Goal: Task Accomplishment & Management: Manage account settings

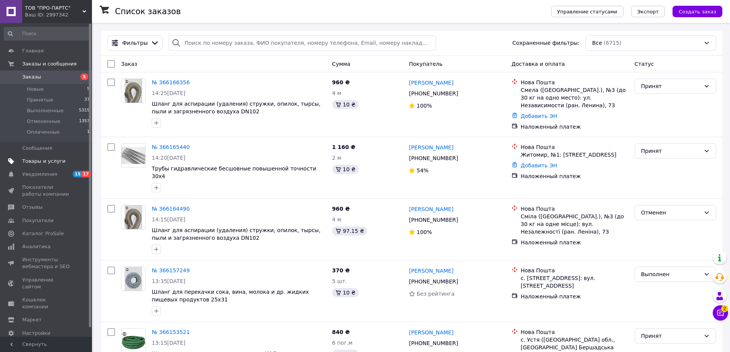
click at [34, 162] on span "Товары и услуги" at bounding box center [43, 161] width 43 height 7
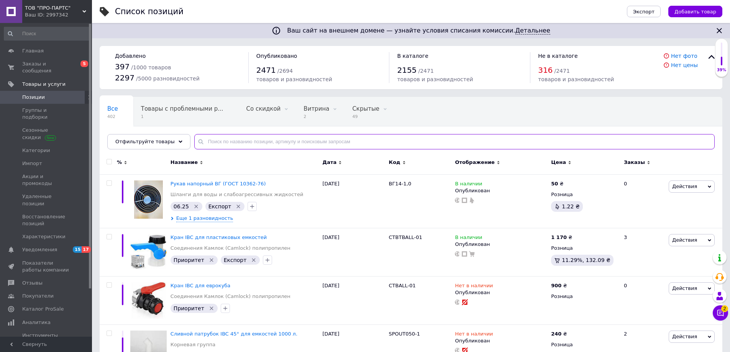
click at [210, 145] on input "text" at bounding box center [454, 141] width 520 height 15
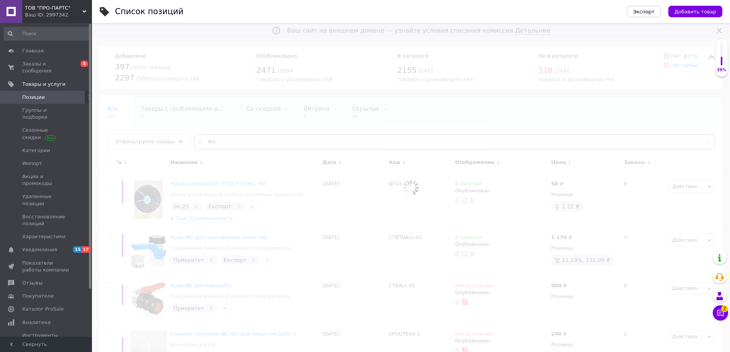
type input "fkd"
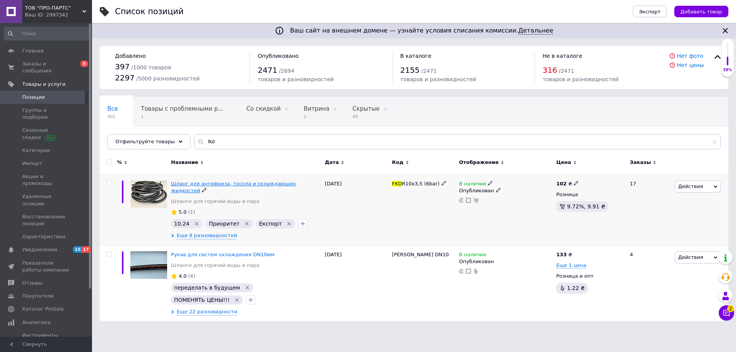
click at [204, 184] on span "Шланг для антифриза, тосола и охлаждающих жидкостей" at bounding box center [233, 187] width 125 height 13
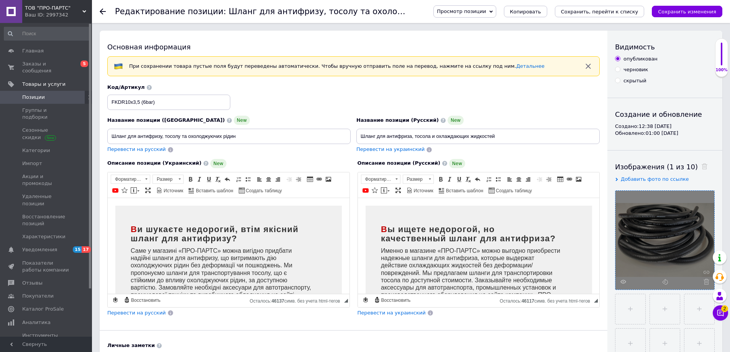
click at [666, 242] on div at bounding box center [664, 240] width 99 height 99
click at [623, 281] on icon at bounding box center [623, 282] width 6 height 6
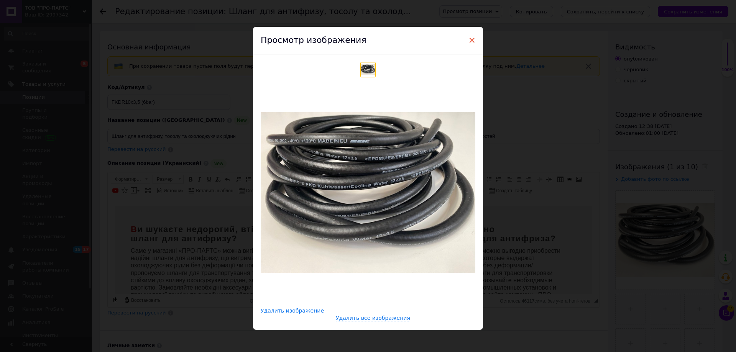
click at [471, 40] on span "×" at bounding box center [471, 40] width 7 height 13
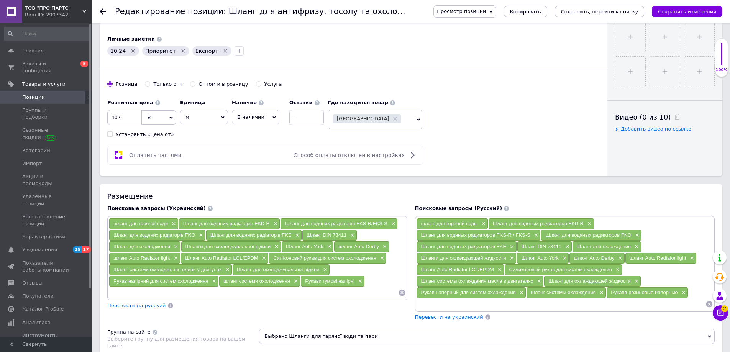
scroll to position [115, 0]
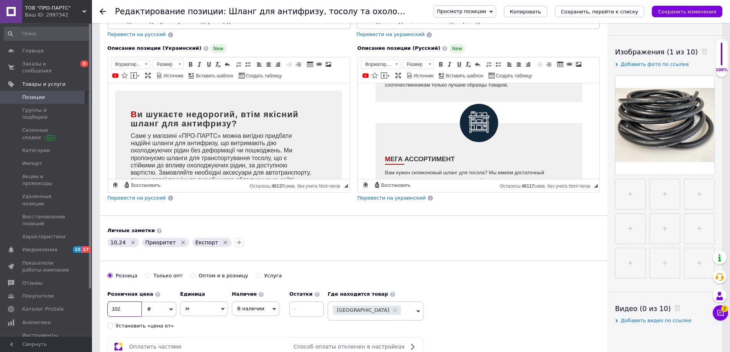
drag, startPoint x: 113, startPoint y: 312, endPoint x: 108, endPoint y: 312, distance: 5.0
click at [108, 312] on input "102" at bounding box center [124, 309] width 34 height 15
type input "125"
click at [402, 271] on div "Основная информация При сохранении товара пустые поля будут переведены автомати…" at bounding box center [354, 142] width 508 height 452
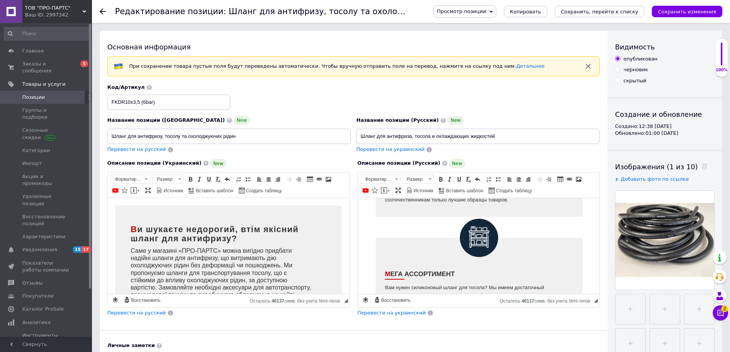
scroll to position [192, 0]
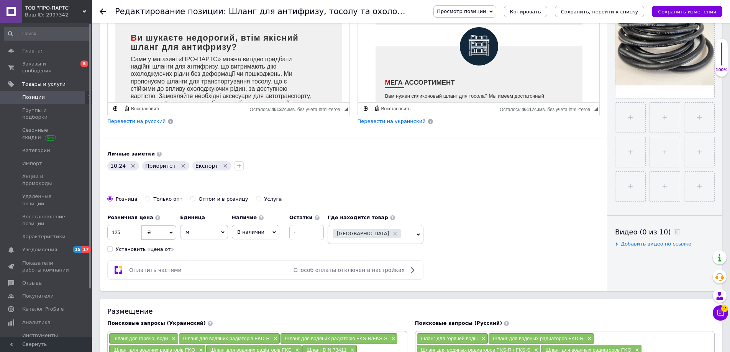
click at [131, 166] on icon "Удалить метку" at bounding box center [132, 165] width 3 height 3
click at [189, 165] on icon "Удалить метку" at bounding box center [190, 165] width 3 height 3
click at [160, 166] on icon "button" at bounding box center [162, 166] width 4 height 4
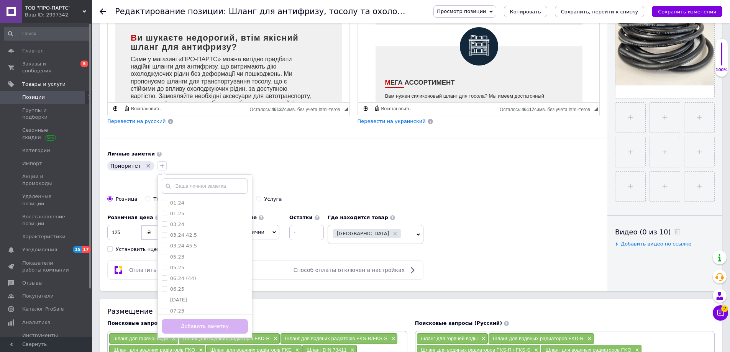
scroll to position [153, 0]
click at [162, 223] on input "10.25" at bounding box center [164, 222] width 5 height 5
checkbox input "true"
click at [194, 327] on button "Добавить заметку" at bounding box center [205, 326] width 86 height 15
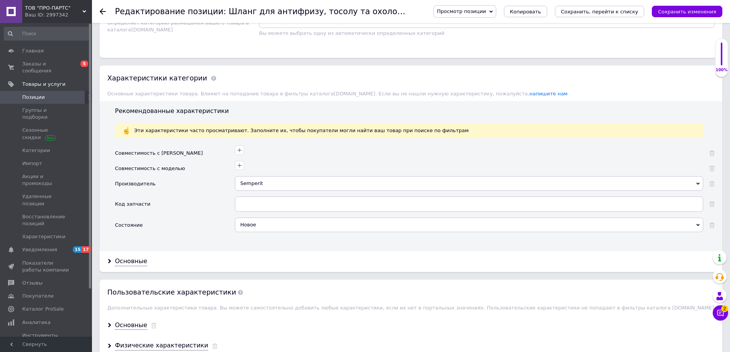
scroll to position [728, 0]
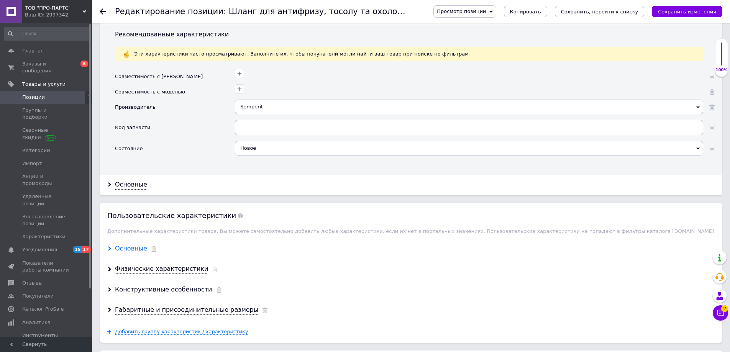
click at [128, 249] on div "Основные" at bounding box center [131, 248] width 32 height 9
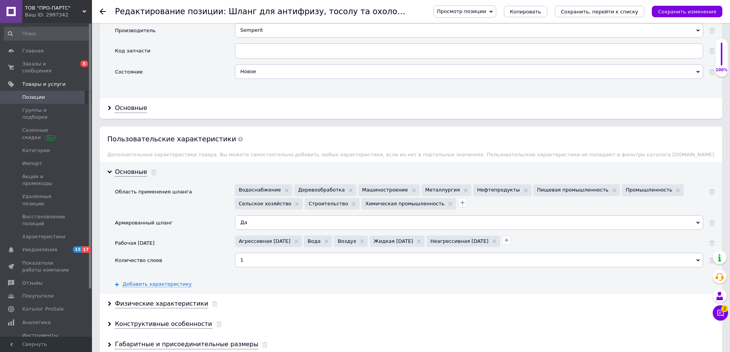
scroll to position [843, 0]
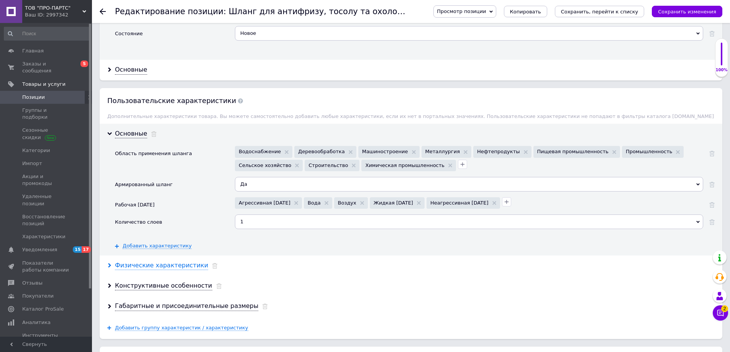
click at [162, 267] on div "Физические характеристики" at bounding box center [161, 265] width 93 height 9
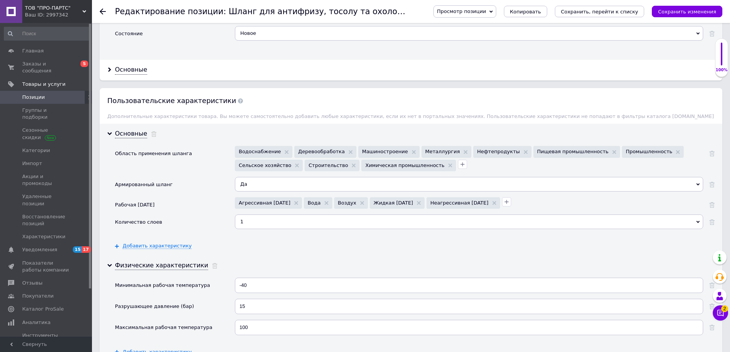
scroll to position [920, 0]
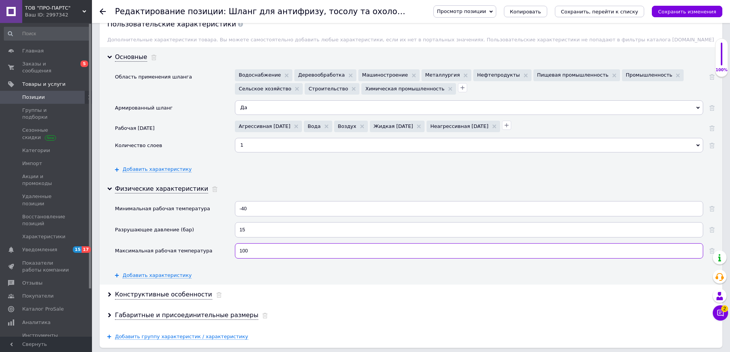
drag, startPoint x: 251, startPoint y: 251, endPoint x: 231, endPoint y: 251, distance: 20.7
click at [231, 251] on div "Максимальная рабочая температура 100" at bounding box center [415, 253] width 600 height 21
click at [274, 282] on div "Физические характеристики Минимальная рабочая температура -40 Разрушающее давле…" at bounding box center [411, 232] width 623 height 106
click at [313, 191] on div "Физические характеристики Минимальная рабочая температура -40 Разрушающее давле…" at bounding box center [411, 232] width 623 height 106
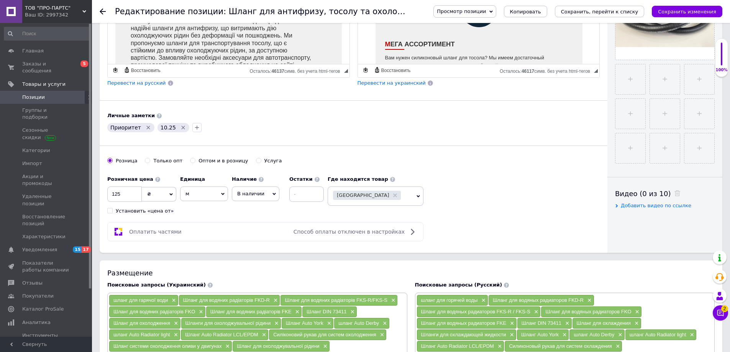
scroll to position [77, 0]
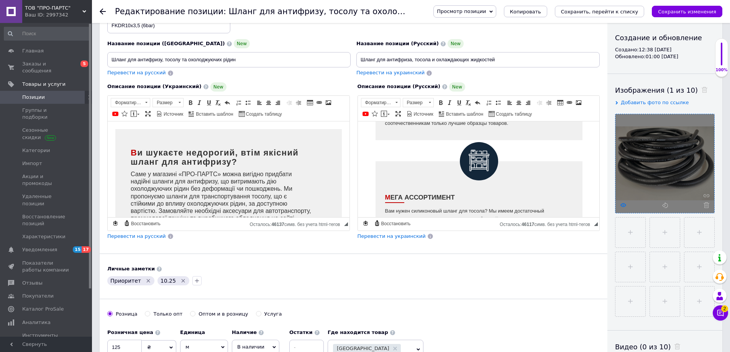
click at [622, 205] on icon at bounding box center [623, 205] width 6 height 6
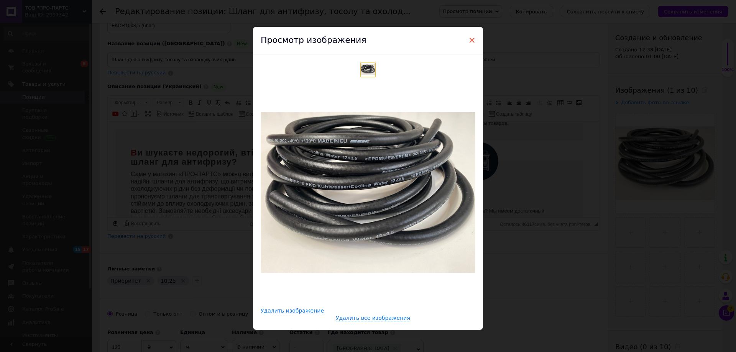
click at [469, 38] on span "×" at bounding box center [471, 40] width 7 height 13
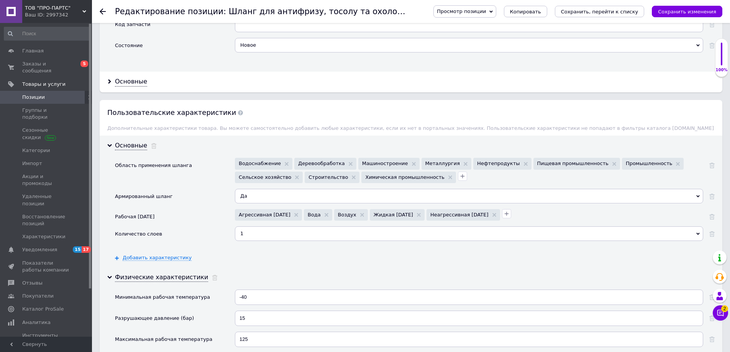
scroll to position [870, 0]
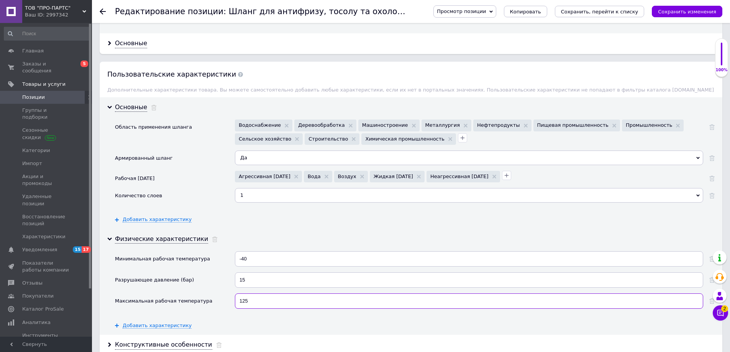
drag, startPoint x: 254, startPoint y: 304, endPoint x: 214, endPoint y: 303, distance: 40.6
click at [218, 303] on div "Максимальная рабочая температура 125" at bounding box center [415, 304] width 600 height 21
type input "120"
click at [215, 290] on div "Разрушающее давление (бар)" at bounding box center [175, 282] width 120 height 21
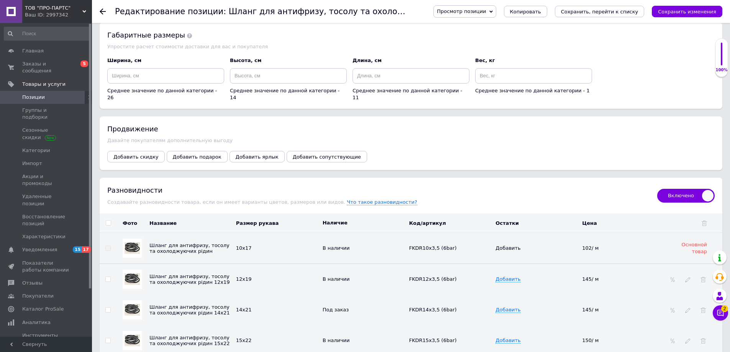
scroll to position [1291, 0]
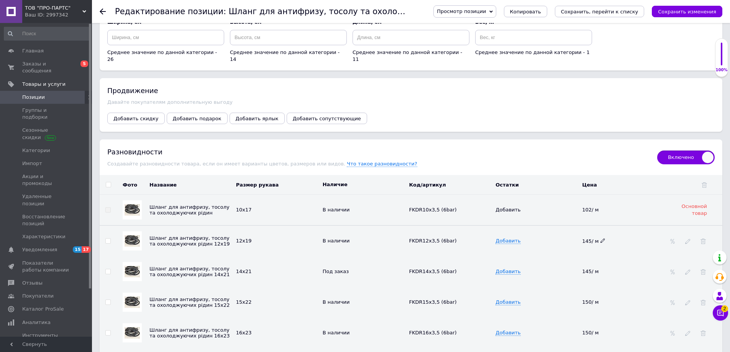
click at [602, 238] on icon at bounding box center [602, 240] width 5 height 5
drag, startPoint x: 602, startPoint y: 235, endPoint x: 568, endPoint y: 235, distance: 34.9
click at [571, 235] on tr "Шланг для антифризу, тосолу та охолоджуючих рідин 12х19 12х19 В наличии FKDR12x…" at bounding box center [411, 240] width 623 height 31
type input "152"
click at [601, 300] on icon at bounding box center [602, 302] width 5 height 5
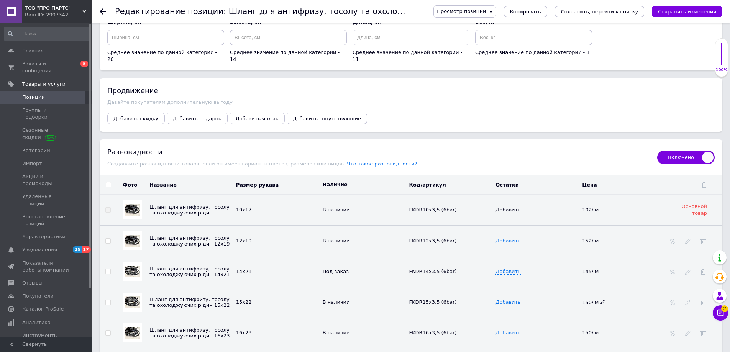
click at [602, 300] on icon at bounding box center [602, 302] width 5 height 5
drag, startPoint x: 602, startPoint y: 296, endPoint x: 551, endPoint y: 294, distance: 51.0
click at [555, 296] on tr "Шланг для антифризу, тосолу та охолоджуючих рідин 15х22 15х22 В наличии FKDR15x…" at bounding box center [411, 302] width 623 height 31
type input "160"
click at [551, 294] on td "Добавить" at bounding box center [537, 302] width 87 height 31
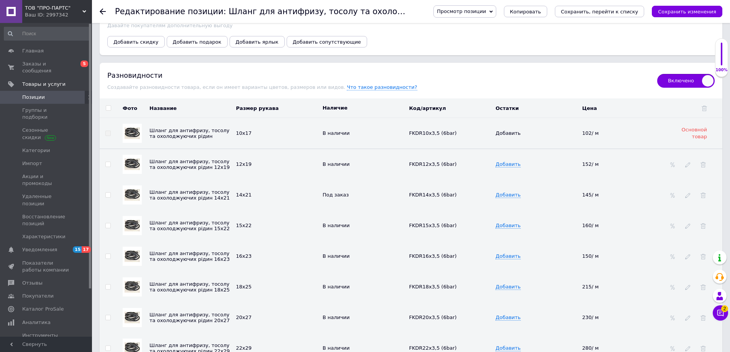
scroll to position [1406, 0]
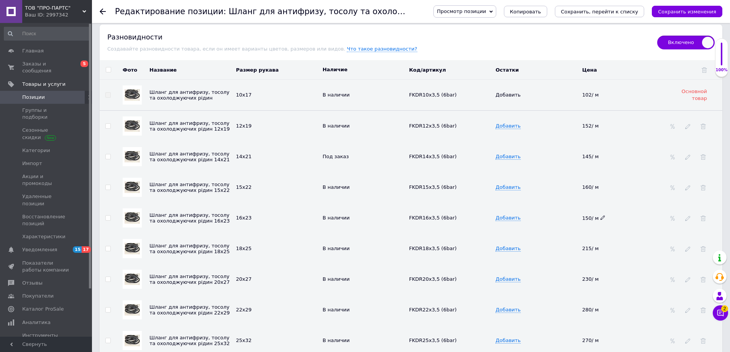
click at [602, 215] on icon at bounding box center [602, 217] width 5 height 5
drag, startPoint x: 602, startPoint y: 212, endPoint x: 555, endPoint y: 210, distance: 47.2
click at [561, 212] on tr "Шланг для антифризу, тосолу та охолоджуючих рідин 16х23 16х23 В наличии FKDR16x…" at bounding box center [411, 218] width 623 height 31
type input "170"
click at [600, 246] on icon at bounding box center [602, 248] width 5 height 5
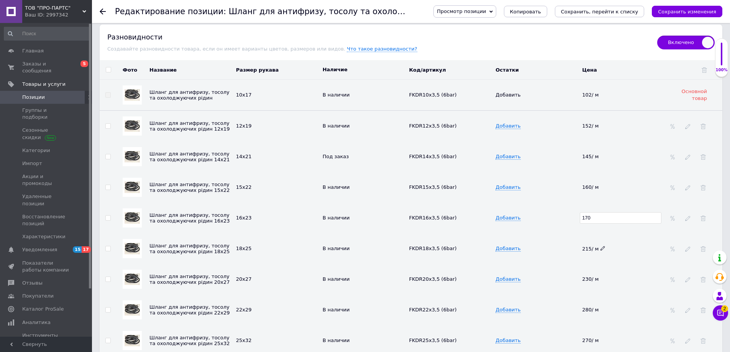
click at [602, 246] on icon at bounding box center [602, 248] width 5 height 5
drag, startPoint x: 603, startPoint y: 243, endPoint x: 552, endPoint y: 239, distance: 50.8
click at [553, 239] on tr "Шланг для антифризу, тосолу та охолоджуючих рідин 18х25 18х25 В наличии FKDR18x…" at bounding box center [411, 248] width 623 height 31
type input "225"
drag, startPoint x: 565, startPoint y: 244, endPoint x: 563, endPoint y: 261, distance: 17.7
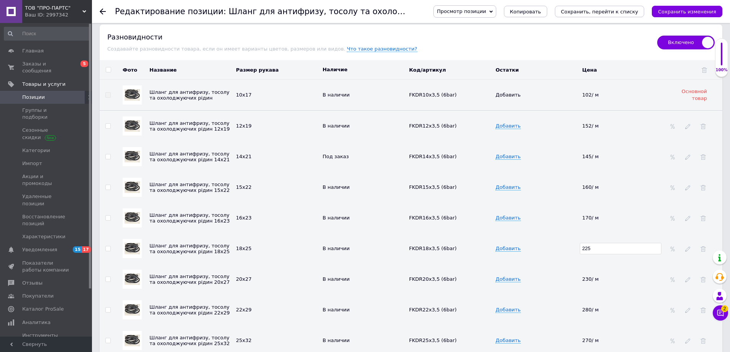
click at [565, 247] on td "Добавить" at bounding box center [537, 248] width 87 height 31
click at [602, 277] on use at bounding box center [602, 279] width 4 height 4
drag, startPoint x: 602, startPoint y: 274, endPoint x: 554, endPoint y: 274, distance: 48.7
click at [556, 276] on tr "Шланг для антифризу, тосолу та охолоджуючих рідин 20х27 20х27 В наличии FKDR20x…" at bounding box center [411, 279] width 623 height 31
type input "280"
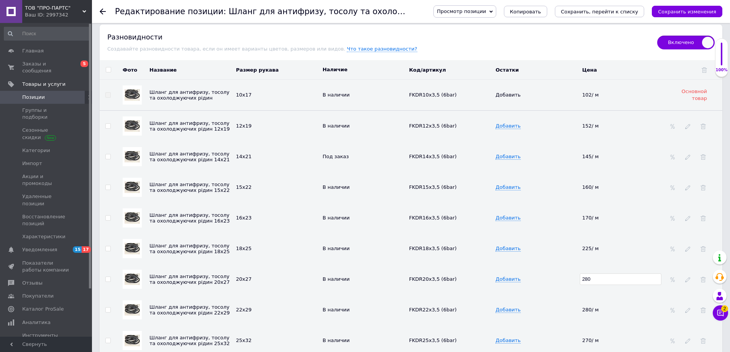
click at [554, 287] on td "Добавить" at bounding box center [537, 279] width 87 height 31
click at [602, 308] on use at bounding box center [602, 310] width 4 height 4
drag, startPoint x: 603, startPoint y: 305, endPoint x: 566, endPoint y: 301, distance: 37.8
click at [568, 303] on tr "Шланг для антифризу, тосолу та охолоджуючих рідин 22х29 22х29 В наличии FKDR22x…" at bounding box center [411, 310] width 623 height 31
type input "295"
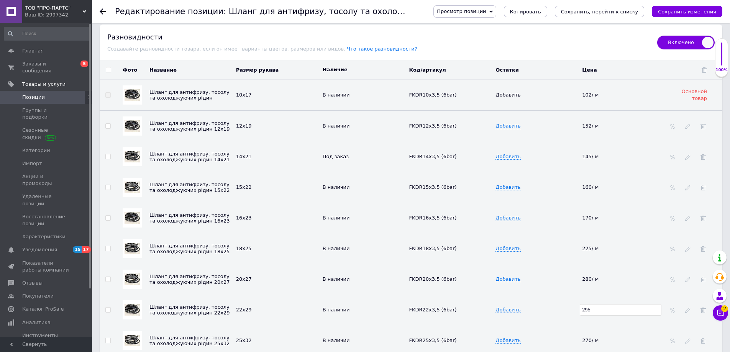
click at [562, 281] on td "Добавить" at bounding box center [537, 279] width 87 height 31
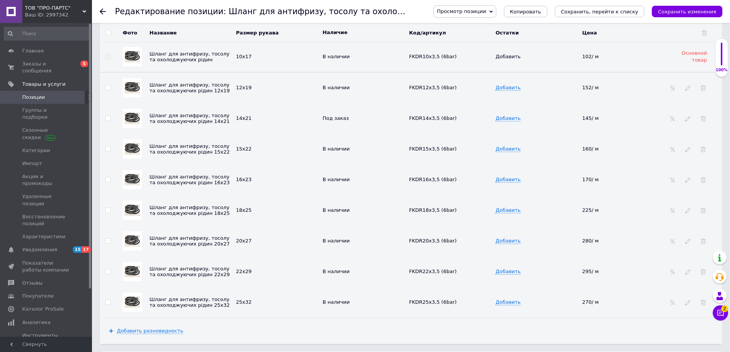
scroll to position [1521, 0]
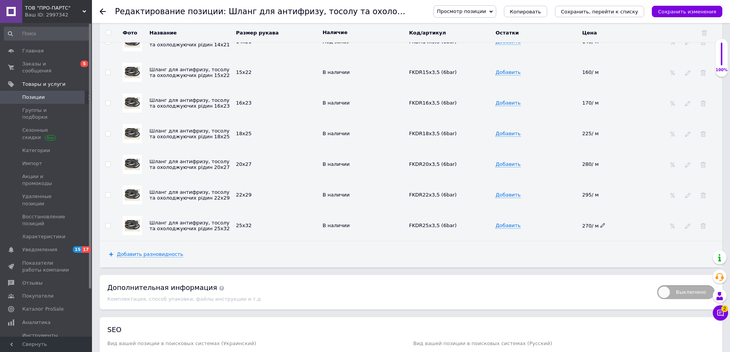
click at [602, 223] on use at bounding box center [602, 225] width 4 height 4
drag, startPoint x: 602, startPoint y: 219, endPoint x: 558, endPoint y: 218, distance: 44.5
click at [560, 218] on tr "Шланг для антифризу, тосолу та охолоджуючих рідин 25х32 25х32 В наличии FKDR25x…" at bounding box center [411, 225] width 623 height 31
type input "307"
click at [559, 218] on td "Добавить" at bounding box center [537, 225] width 87 height 31
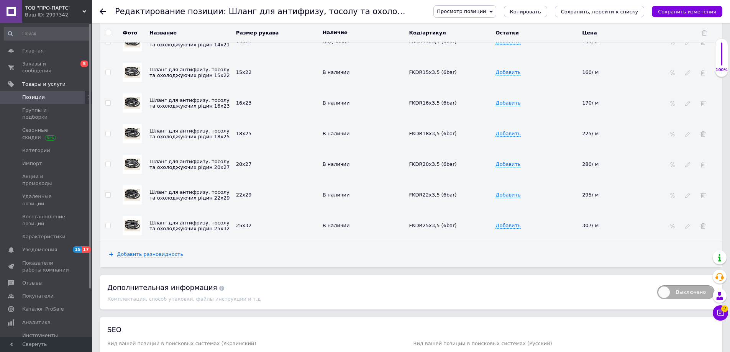
click at [550, 217] on td "Добавить" at bounding box center [537, 225] width 87 height 31
click at [675, 13] on icon "Сохранить изменения" at bounding box center [687, 12] width 58 height 6
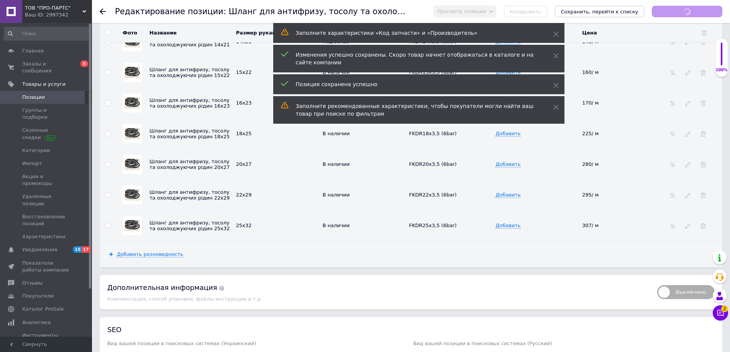
scroll to position [309, 0]
click at [692, 11] on icon "Сохранить изменения" at bounding box center [687, 12] width 58 height 6
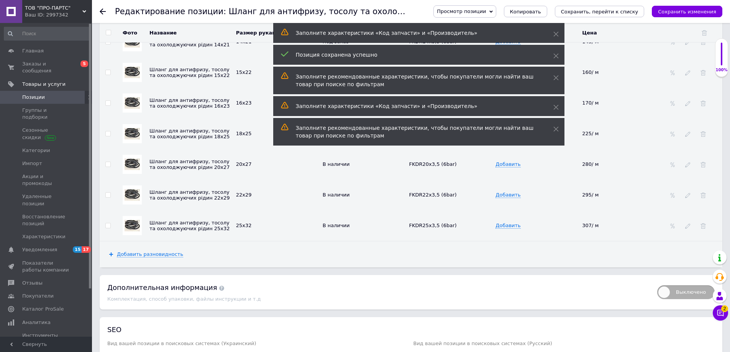
click at [103, 12] on use at bounding box center [103, 11] width 6 height 6
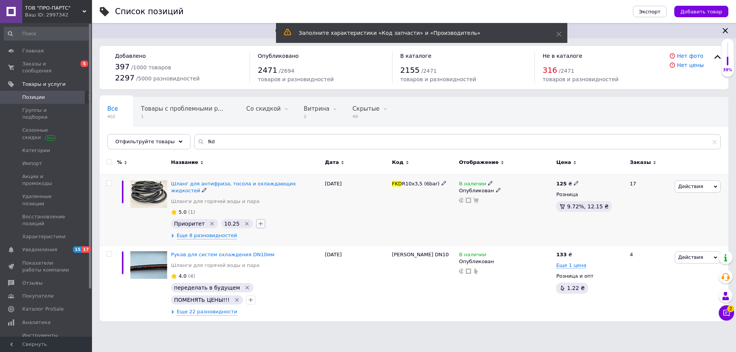
click at [258, 221] on icon "button" at bounding box center [260, 223] width 4 height 4
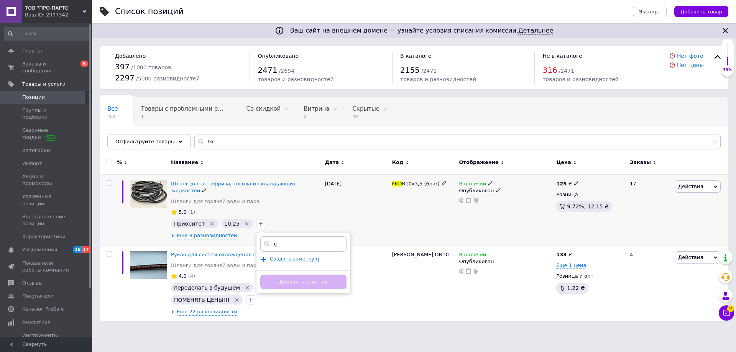
type input "r"
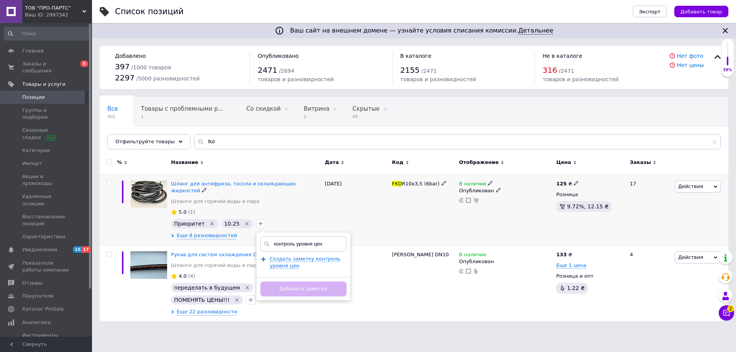
type input "контроль уровня цен"
click at [304, 285] on div "Добавить заметку" at bounding box center [303, 288] width 94 height 23
click at [302, 281] on div "Добавить заметку" at bounding box center [303, 288] width 94 height 23
click at [278, 256] on span "Создать заметку контроль уровня цен" at bounding box center [305, 262] width 71 height 13
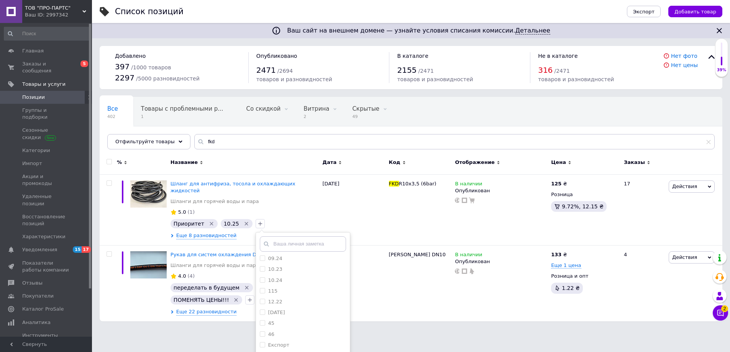
scroll to position [37, 0]
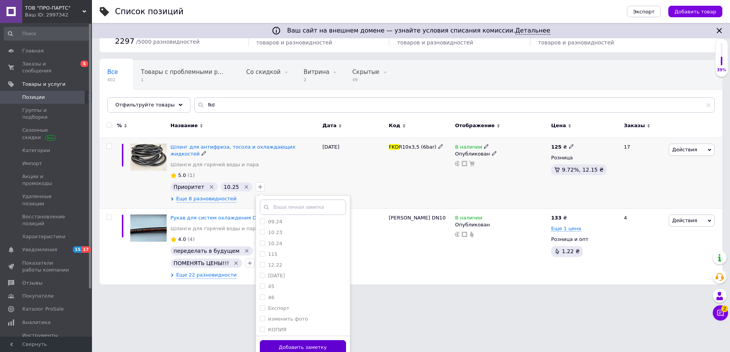
click at [301, 340] on button "Добавить заметку" at bounding box center [303, 347] width 86 height 15
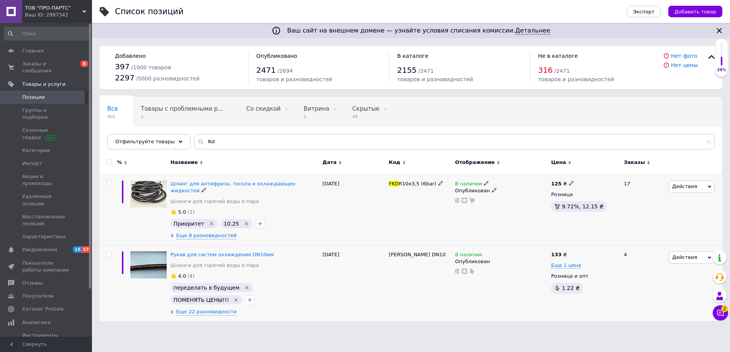
scroll to position [0, 0]
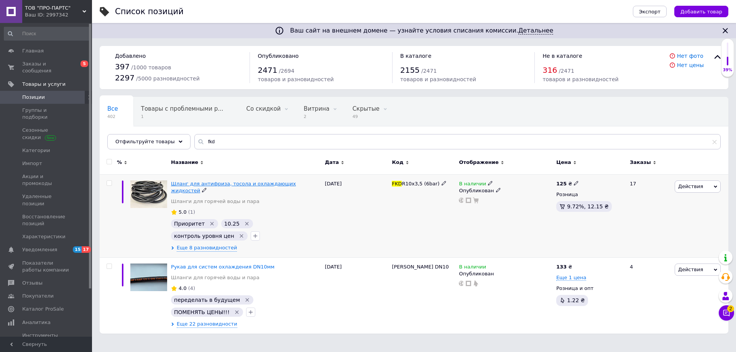
click at [258, 184] on span "Шланг для антифриза, тосола и охлаждающих жидкостей" at bounding box center [233, 187] width 125 height 13
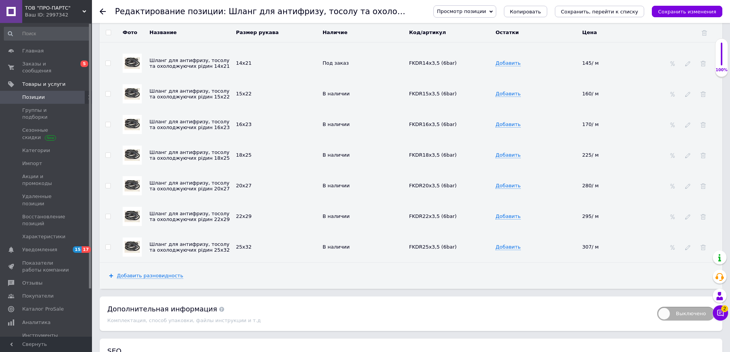
scroll to position [1150, 0]
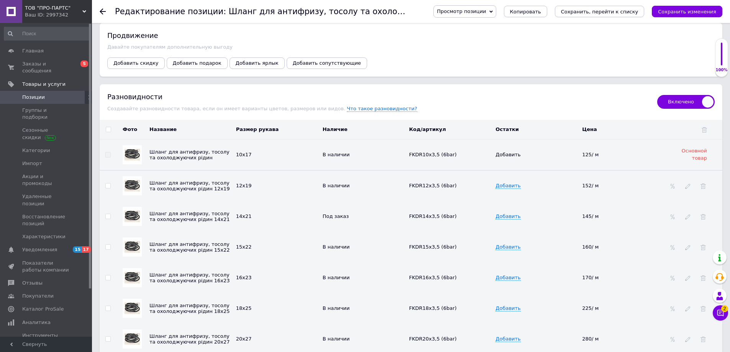
click at [102, 11] on icon at bounding box center [103, 11] width 6 height 6
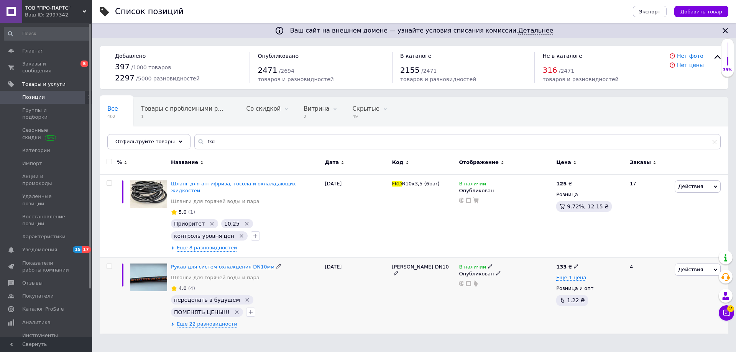
click at [214, 264] on span "Рукав для систем охлаждения DN10мм" at bounding box center [222, 267] width 103 height 6
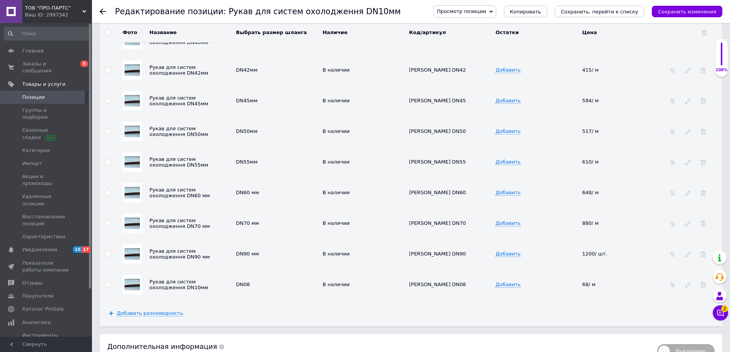
scroll to position [1609, 0]
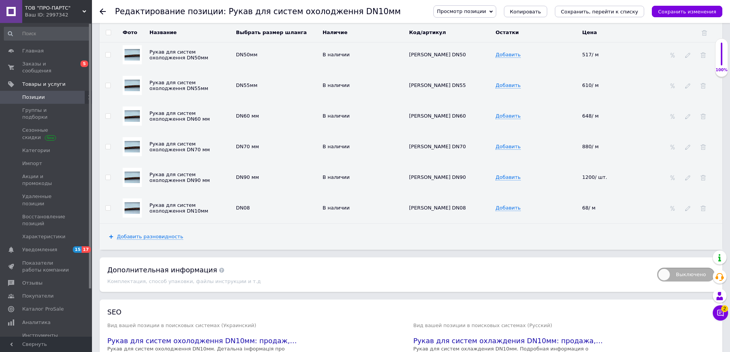
click at [103, 13] on icon at bounding box center [103, 11] width 6 height 6
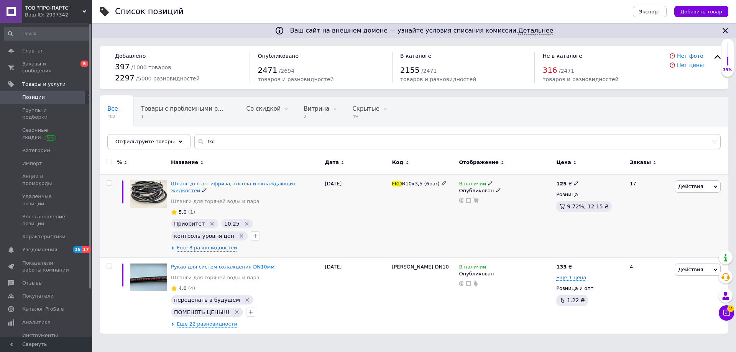
click at [199, 184] on span "Шланг для антифриза, тосола и охлаждающих жидкостей" at bounding box center [233, 187] width 125 height 13
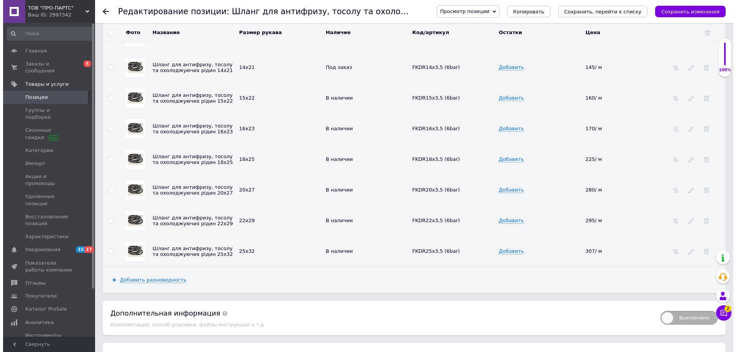
scroll to position [1414, 0]
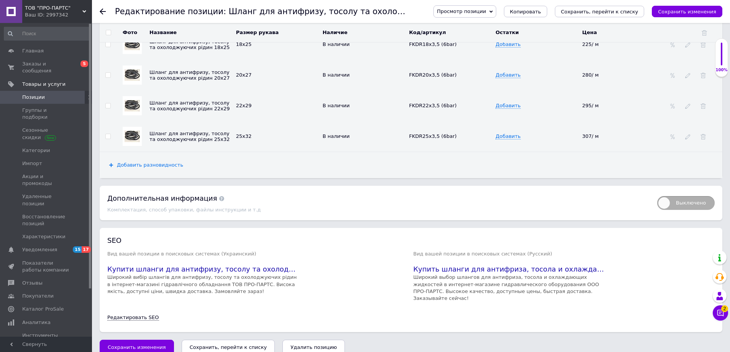
click at [155, 162] on span "Добавить разновидность" at bounding box center [150, 165] width 66 height 6
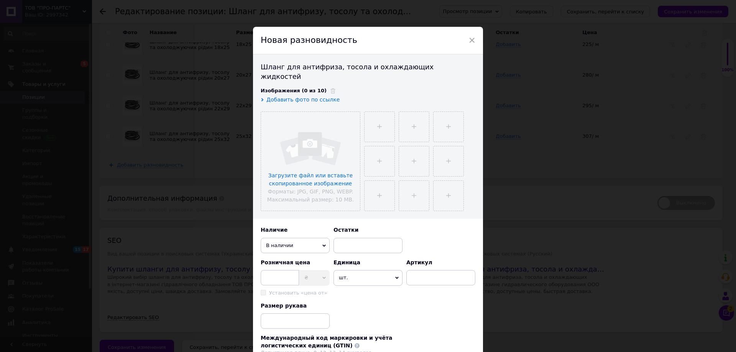
click at [470, 39] on span "×" at bounding box center [471, 40] width 7 height 13
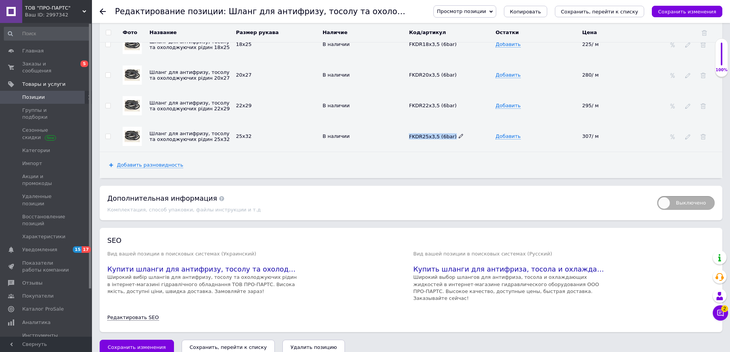
drag, startPoint x: 405, startPoint y: 131, endPoint x: 454, endPoint y: 131, distance: 49.8
click at [454, 131] on tr "Шланг для антифризу, тосолу та охолоджуючих рідин 25х32 25х32 В наличии FKDR25x…" at bounding box center [411, 136] width 623 height 31
copy tr "В наличии FKDR25x3,5 (6bar) Добавить"
click at [130, 162] on span "Добавить разновидность" at bounding box center [150, 165] width 66 height 6
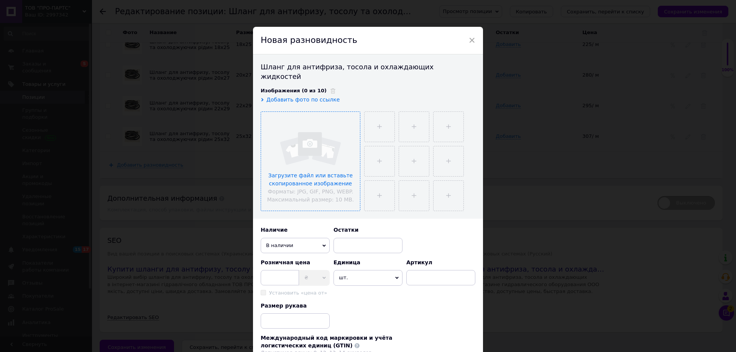
click at [315, 146] on input "file" at bounding box center [310, 161] width 99 height 99
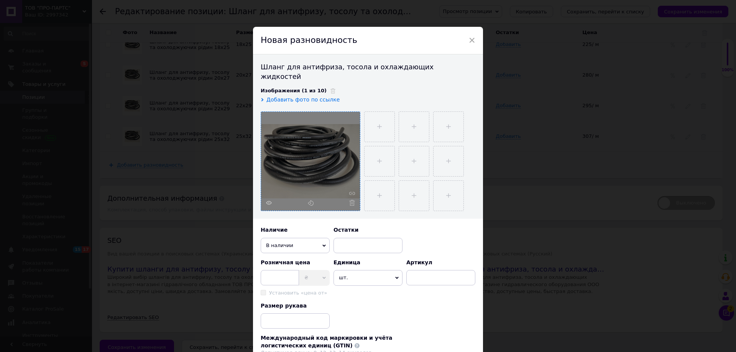
click at [395, 276] on icon at bounding box center [396, 277] width 3 height 3
click at [345, 281] on li "м" at bounding box center [367, 286] width 69 height 11
paste input "FKDR25x3,5 (6bar)"
click at [421, 270] on input "FKDR25x3,5 (6bar)" at bounding box center [440, 277] width 69 height 15
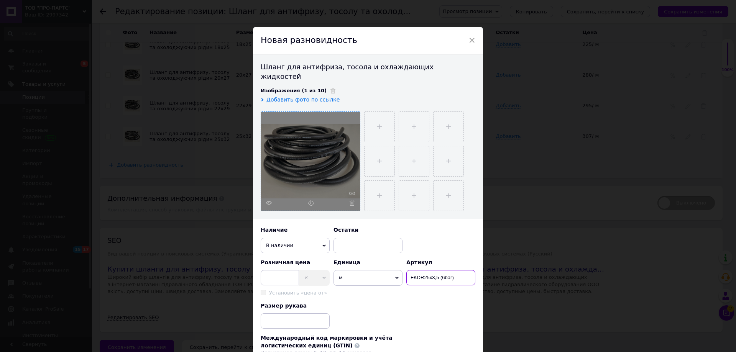
click at [444, 270] on input "FKDR25x3,5 (6bar)" at bounding box center [440, 277] width 69 height 15
type input "FKDR25x3,5 (4bar)"
click at [412, 302] on div "Размер рукава" at bounding box center [368, 315] width 215 height 27
click at [458, 270] on input "FKDR25x3,5 (4bar)" at bounding box center [440, 277] width 69 height 15
click at [270, 271] on input at bounding box center [280, 277] width 38 height 15
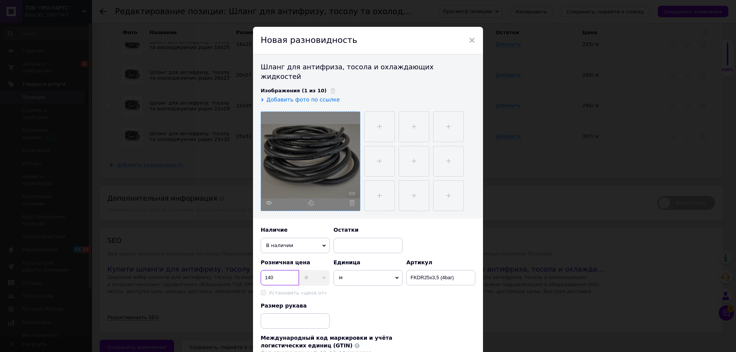
type input "140"
click at [361, 302] on div "Размер рукава" at bounding box center [368, 315] width 215 height 27
click at [290, 313] on input at bounding box center [295, 320] width 69 height 15
type input "0"
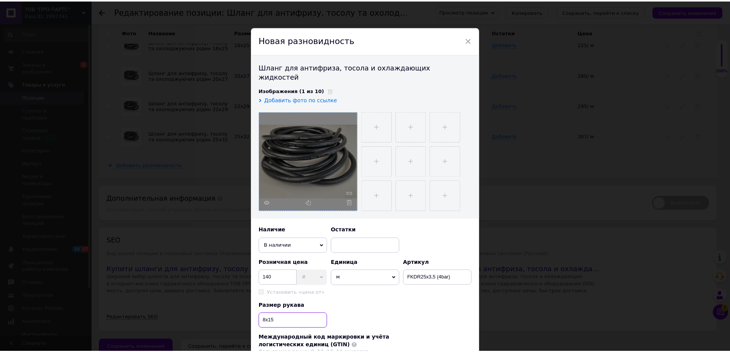
scroll to position [103, 0]
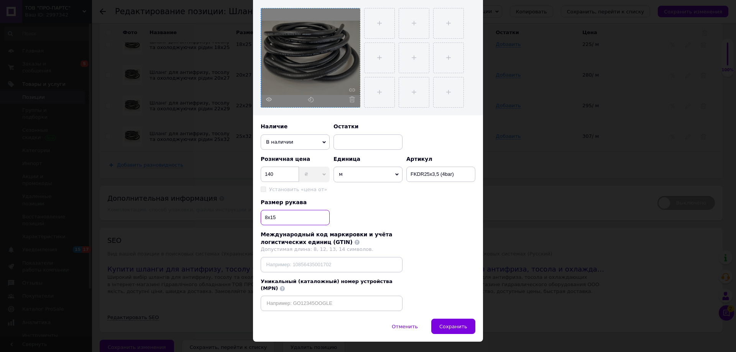
type input "8x15"
click at [428, 167] on input "FKDR25x3,5 (4bar)" at bounding box center [440, 174] width 69 height 15
click at [454, 199] on div "Размер рукава 8x15" at bounding box center [368, 212] width 215 height 27
click at [425, 167] on input "FKDR08x3,5 (4bar)" at bounding box center [440, 174] width 69 height 15
type input "FKDR 8x3,5 (4bar)"
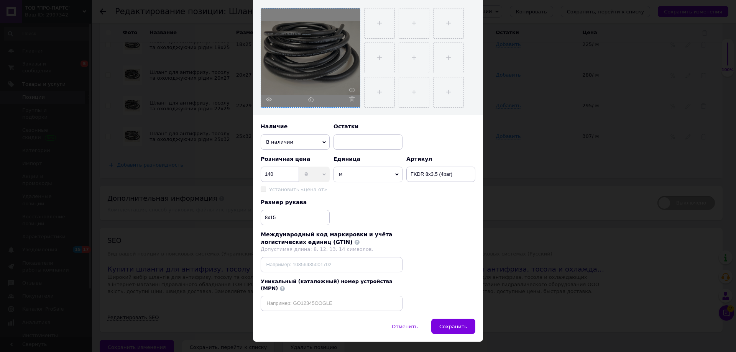
click at [454, 324] on span "Сохранить" at bounding box center [453, 327] width 28 height 6
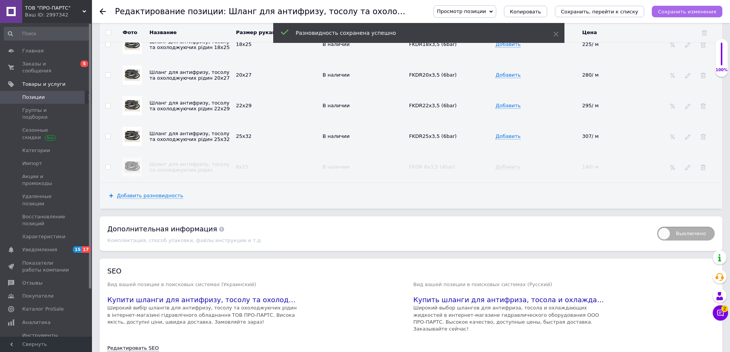
click at [695, 10] on icon "Сохранить изменения" at bounding box center [687, 12] width 58 height 6
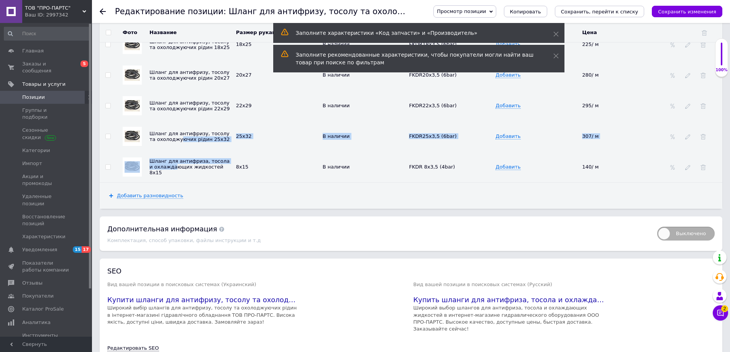
drag, startPoint x: 168, startPoint y: 165, endPoint x: 172, endPoint y: 134, distance: 31.6
click at [172, 134] on tbody "Шланг для антифризу, тосолу та охолоджуючих рідин 10х17 В наличии FKDR10x3,5 (6…" at bounding box center [411, 28] width 623 height 307
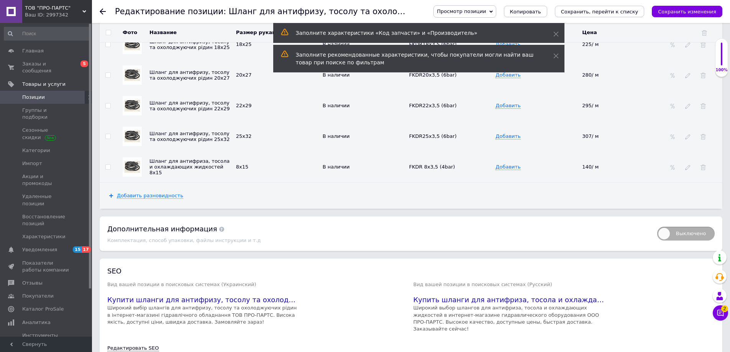
click at [212, 185] on div "Добавить разновидность" at bounding box center [411, 196] width 623 height 26
click at [115, 162] on td at bounding box center [108, 167] width 17 height 31
click at [110, 165] on input "checkbox" at bounding box center [107, 167] width 5 height 5
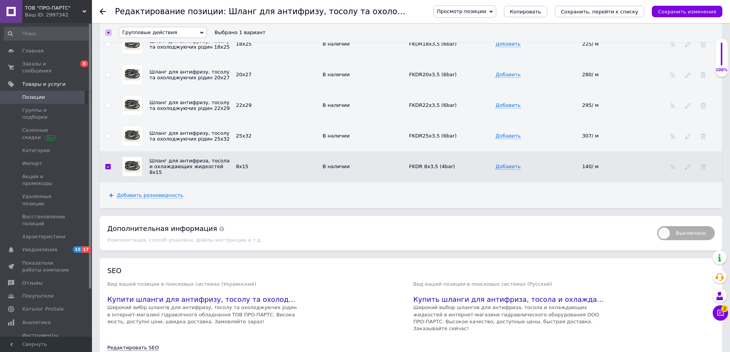
drag, startPoint x: 144, startPoint y: 160, endPoint x: 201, endPoint y: 32, distance: 140.0
click at [201, 32] on icon at bounding box center [201, 32] width 3 height 3
click at [176, 182] on div "Добавить разновидность" at bounding box center [411, 195] width 623 height 26
click at [108, 164] on input "checkbox" at bounding box center [107, 166] width 5 height 5
checkbox input "false"
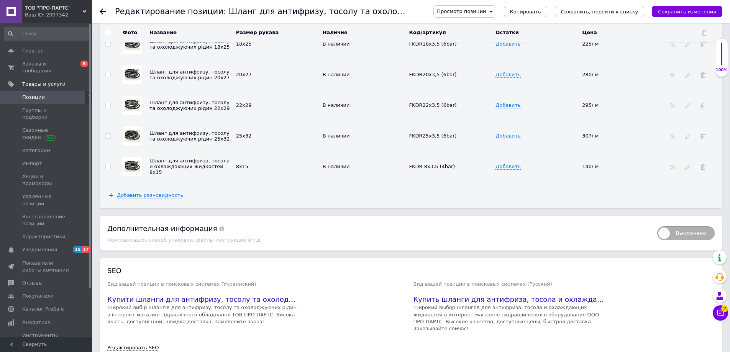
scroll to position [1414, 0]
click at [712, 162] on td at bounding box center [695, 167] width 56 height 31
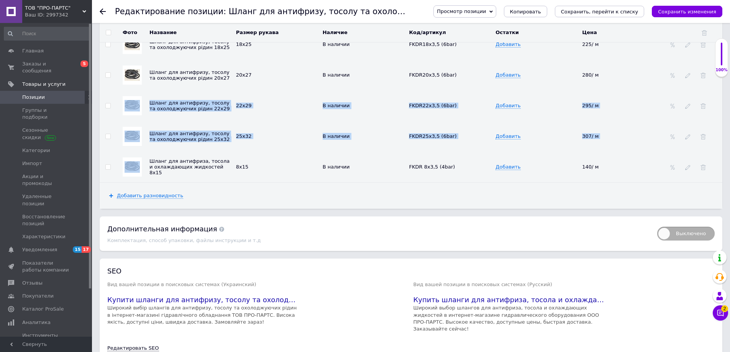
drag, startPoint x: 116, startPoint y: 163, endPoint x: 105, endPoint y: 150, distance: 17.4
click at [121, 107] on tbody "Шланг для антифризу, тосолу та охолоджуючих рідин 10х17 В наличии FKDR10x3,5 (6…" at bounding box center [411, 28] width 623 height 307
click at [118, 171] on td at bounding box center [132, 167] width 31 height 31
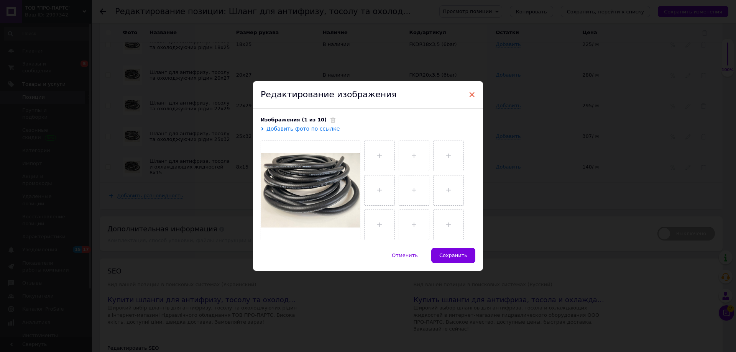
click at [468, 94] on span "×" at bounding box center [471, 94] width 7 height 13
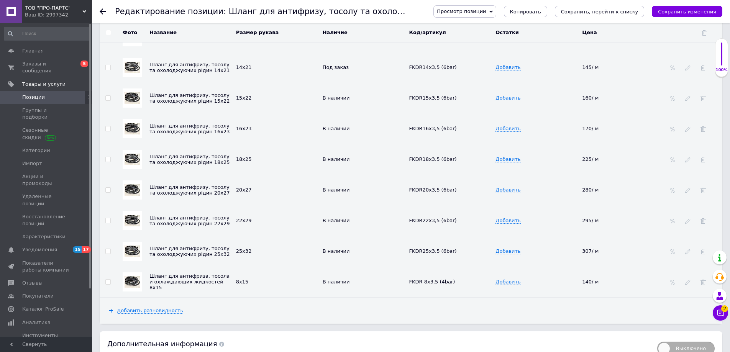
scroll to position [1145, 0]
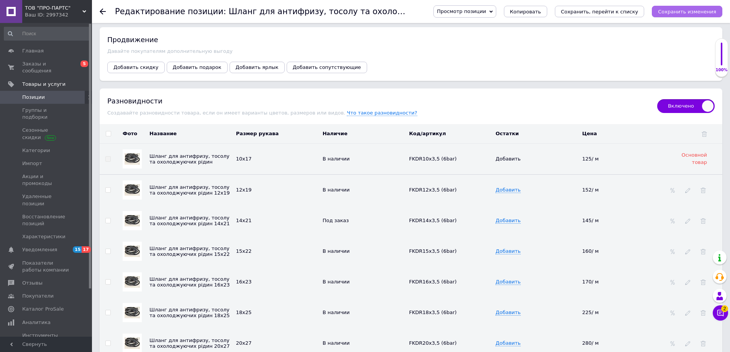
click at [680, 11] on icon "Сохранить изменения" at bounding box center [687, 12] width 58 height 6
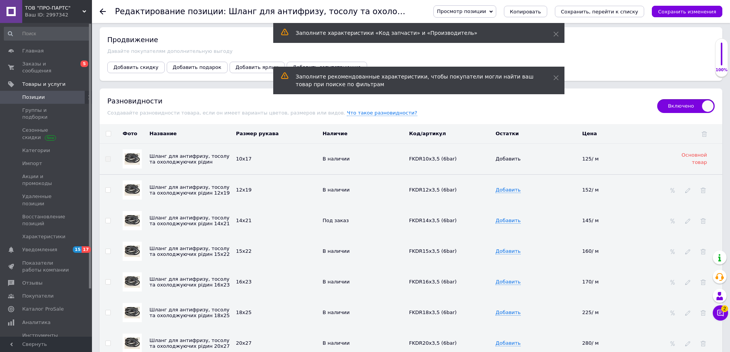
drag, startPoint x: 102, startPoint y: 11, endPoint x: 114, endPoint y: 19, distance: 14.6
click at [102, 11] on icon at bounding box center [103, 11] width 6 height 6
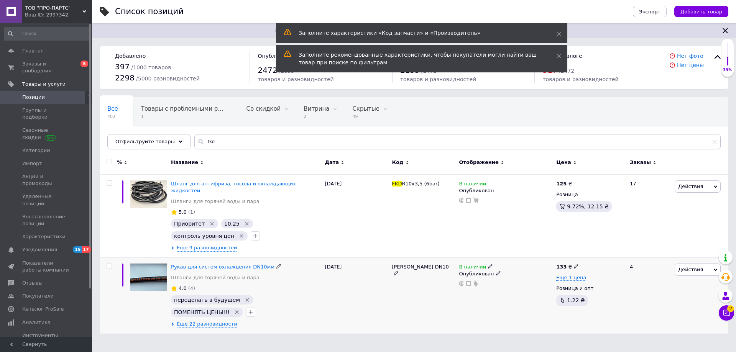
click at [713, 265] on span "Действия" at bounding box center [697, 270] width 46 height 12
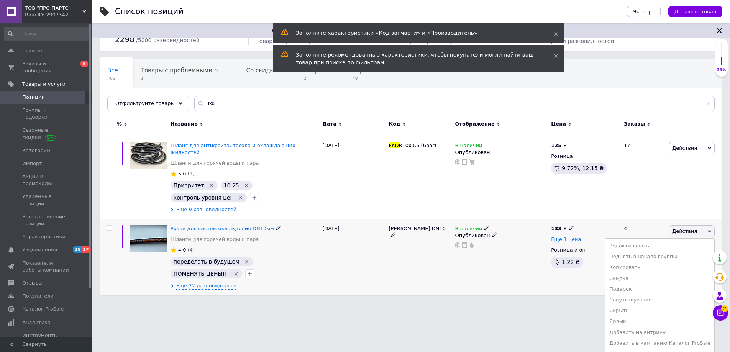
scroll to position [41, 0]
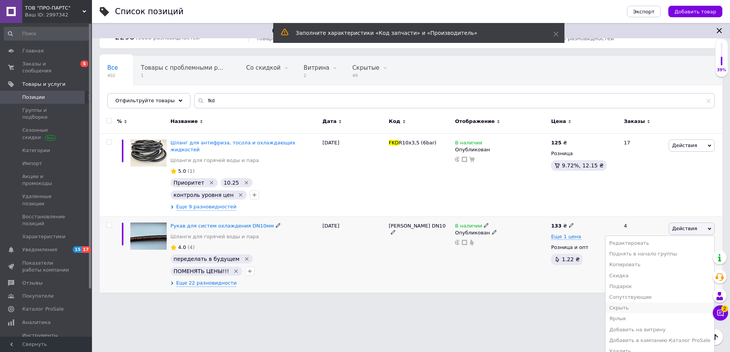
click at [639, 303] on li "Скрыть" at bounding box center [659, 308] width 109 height 11
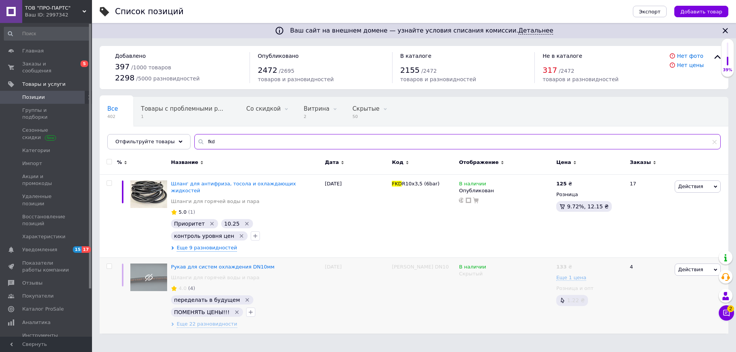
drag, startPoint x: 208, startPoint y: 140, endPoint x: 194, endPoint y: 140, distance: 14.9
click at [194, 140] on div "fkd" at bounding box center [457, 141] width 526 height 15
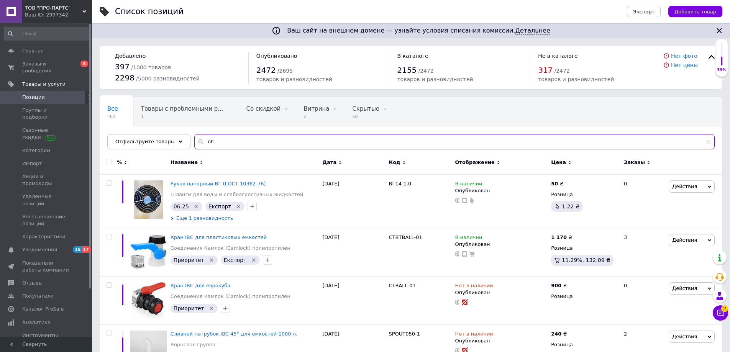
type input "n"
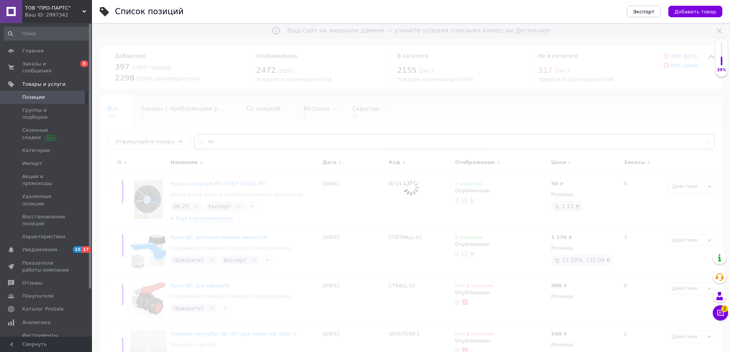
type input "n"
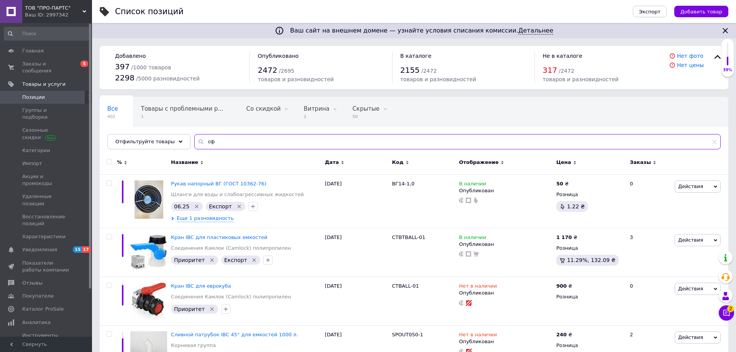
type input "с"
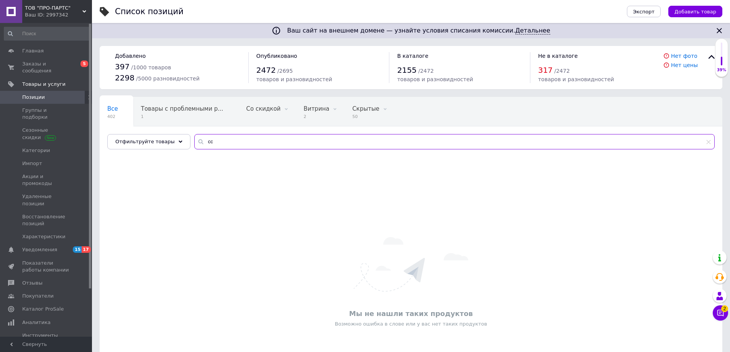
type input "с"
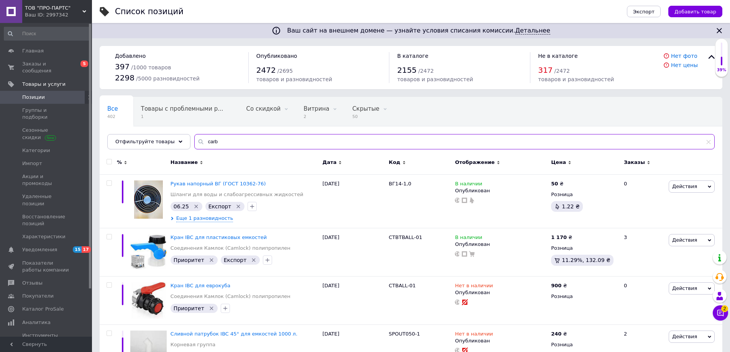
type input "carbo"
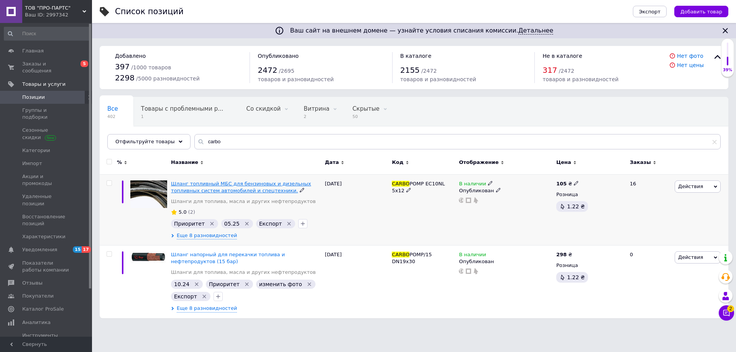
click at [208, 191] on span "Шланг топливный МБС для бензиновых и дизельных топливных систем автомобилей и с…" at bounding box center [241, 187] width 140 height 13
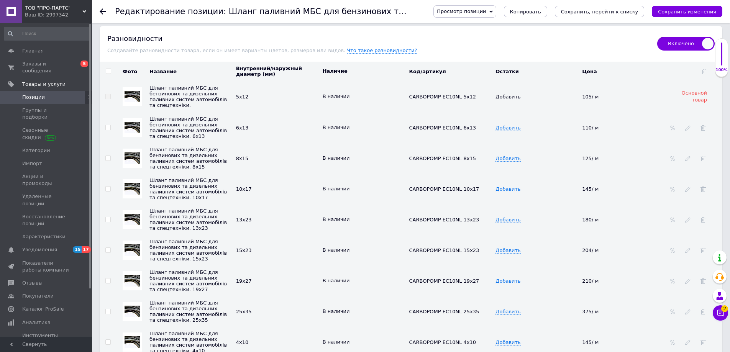
scroll to position [1111, 0]
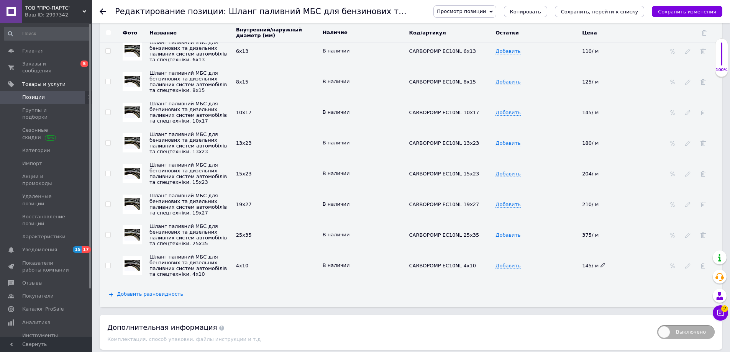
click at [602, 267] on icon at bounding box center [602, 265] width 5 height 5
drag, startPoint x: 602, startPoint y: 285, endPoint x: 556, endPoint y: 285, distance: 45.2
click at [557, 281] on tr "Шланг паливний МБС для бензинових та дизельних паливних систем автомобілів та с…" at bounding box center [411, 265] width 623 height 31
type input "155"
click at [558, 281] on td "Добавить" at bounding box center [537, 265] width 87 height 31
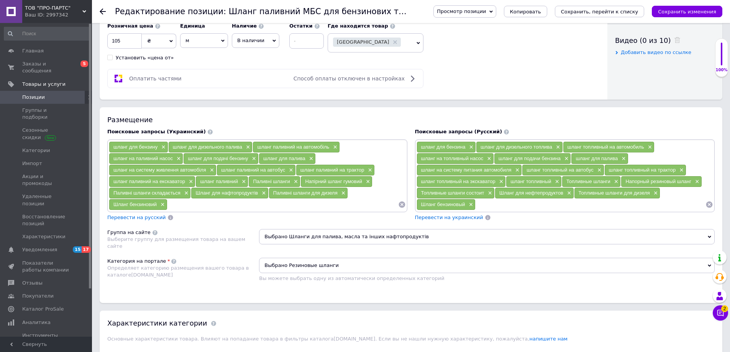
scroll to position [307, 0]
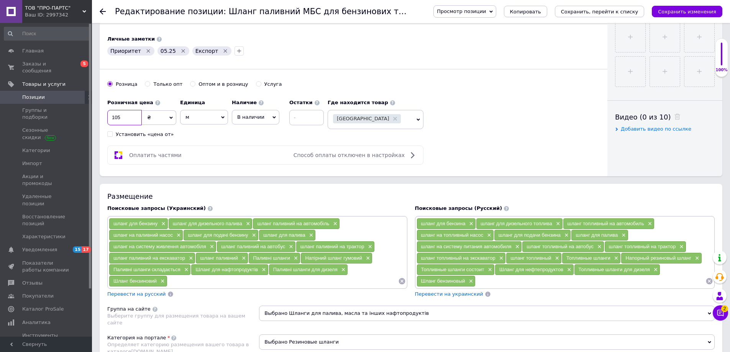
drag, startPoint x: 126, startPoint y: 120, endPoint x: 109, endPoint y: 118, distance: 17.0
click at [110, 118] on input "105" at bounding box center [124, 117] width 34 height 15
type input "125"
click at [507, 131] on div "Розничная цена 125 ₴ $ € CHF £ ¥ PLN ₸ MDL HUF KGS CN¥ TRY ₩ lei Установить «це…" at bounding box center [353, 116] width 492 height 43
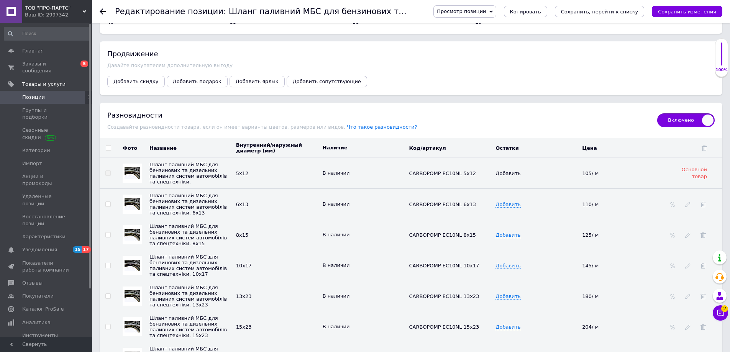
scroll to position [996, 0]
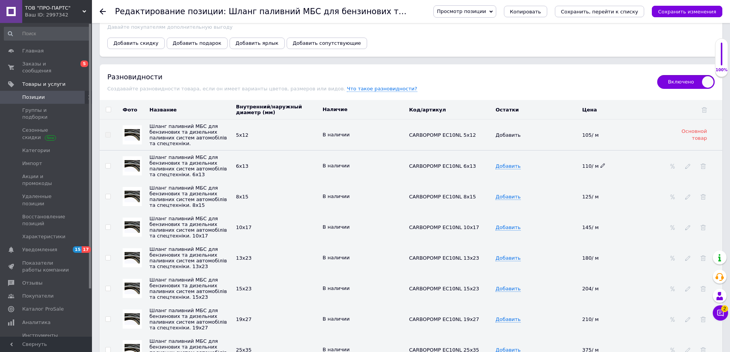
click at [601, 163] on icon at bounding box center [602, 165] width 5 height 5
drag, startPoint x: 599, startPoint y: 164, endPoint x: 562, endPoint y: 158, distance: 37.7
click at [569, 161] on tr "Шланг паливний МБС для бензинових та дизельних паливних систем автомобілів та с…" at bounding box center [411, 166] width 623 height 31
type input "135"
click at [601, 197] on icon at bounding box center [602, 196] width 5 height 5
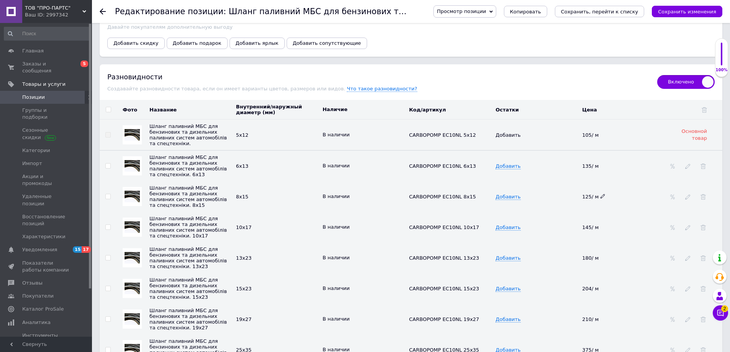
click at [601, 197] on icon at bounding box center [602, 196] width 5 height 5
drag, startPoint x: 601, startPoint y: 195, endPoint x: 555, endPoint y: 195, distance: 46.8
click at [555, 195] on tr "Шланг паливний МБС для бензинових та дизельних паливних систем автомобілів та с…" at bounding box center [411, 196] width 623 height 31
type input "150"
click at [555, 195] on td "Добавить" at bounding box center [537, 196] width 87 height 31
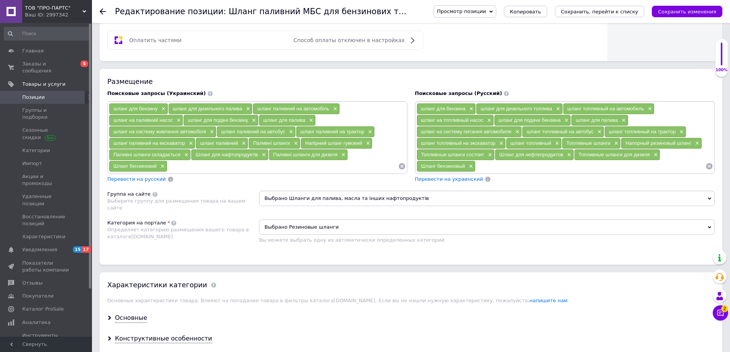
scroll to position [307, 0]
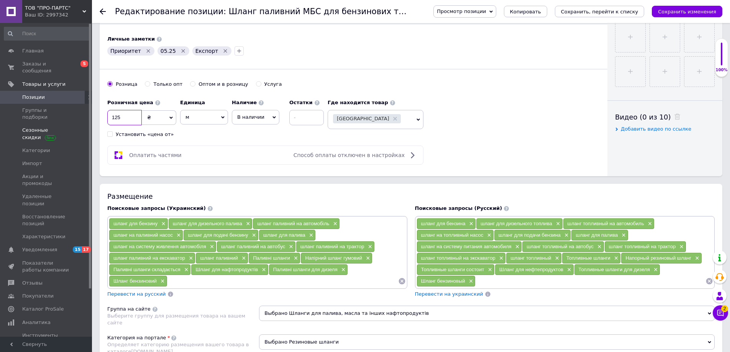
drag, startPoint x: 91, startPoint y: 117, endPoint x: 85, endPoint y: 117, distance: 5.7
type input "120"
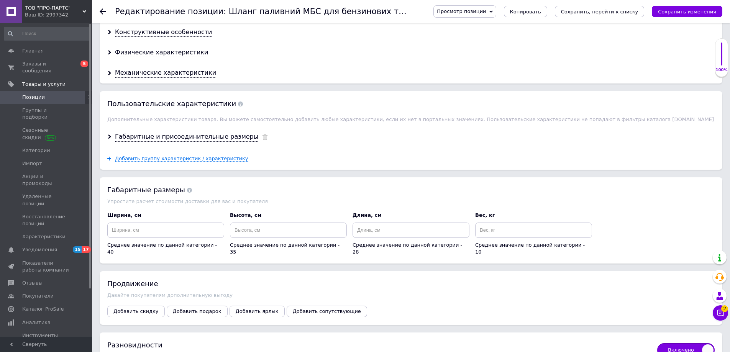
scroll to position [958, 0]
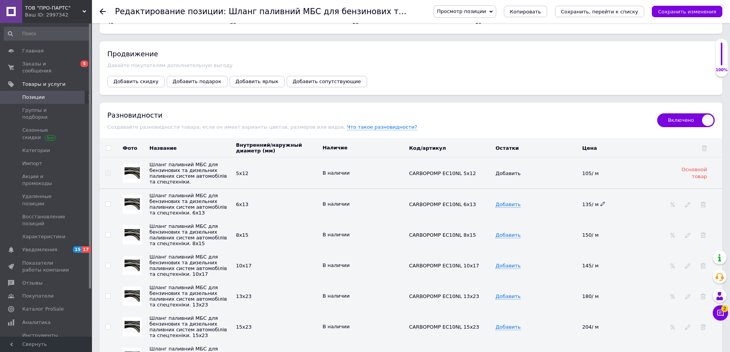
click at [602, 202] on icon at bounding box center [602, 204] width 5 height 5
drag, startPoint x: 604, startPoint y: 201, endPoint x: 569, endPoint y: 201, distance: 34.5
click at [569, 201] on tr "Шланг паливний МБС для бензинових та дизельних паливних систем автомобілів та с…" at bounding box center [411, 204] width 623 height 31
type input "128"
click at [569, 215] on td "Добавить" at bounding box center [537, 204] width 87 height 31
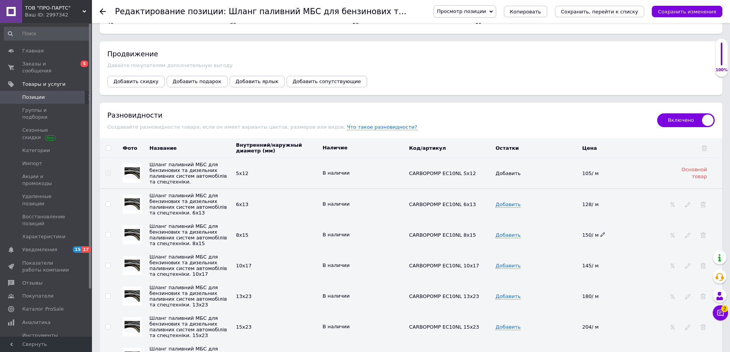
click at [601, 235] on icon at bounding box center [602, 234] width 5 height 5
drag, startPoint x: 601, startPoint y: 235, endPoint x: 569, endPoint y: 235, distance: 31.8
click at [569, 235] on tr "Шланг паливний МБС для бензинових та дизельних паливних систем автомобілів та с…" at bounding box center [411, 235] width 623 height 31
type input "145"
click at [569, 235] on td "Добавить" at bounding box center [537, 235] width 87 height 31
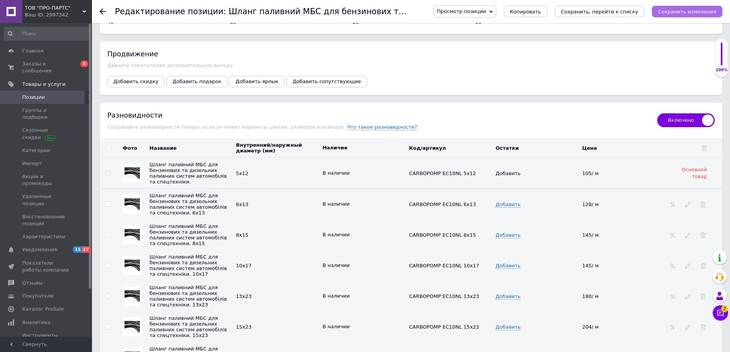
click at [678, 11] on icon "Сохранить изменения" at bounding box center [687, 12] width 58 height 6
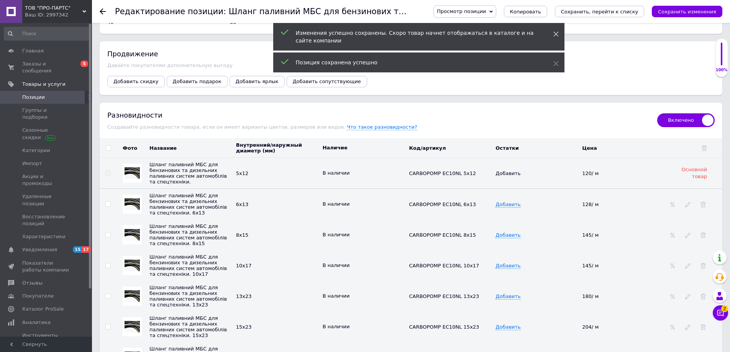
click at [553, 32] on icon at bounding box center [555, 33] width 5 height 5
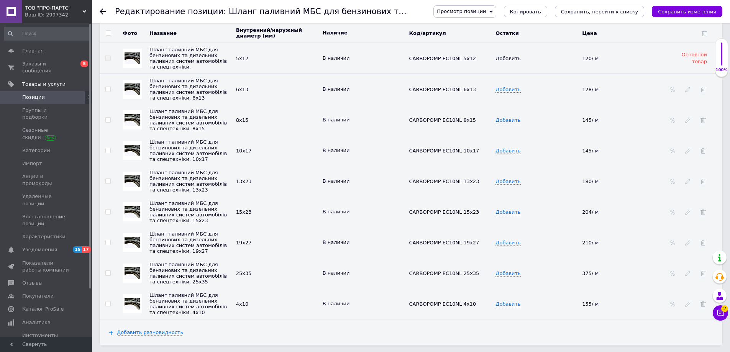
scroll to position [1188, 0]
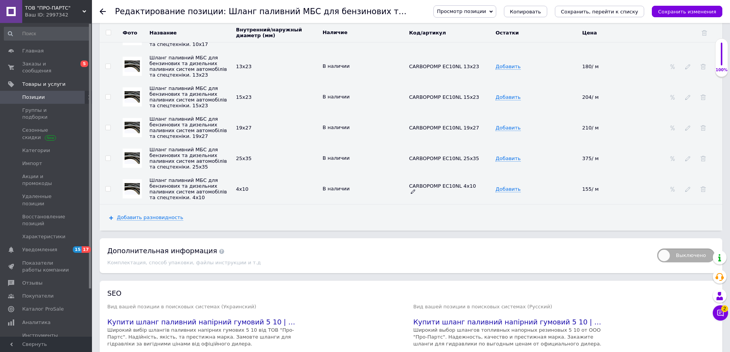
click at [431, 195] on span "CARBOPOMP EC10NL 4x10" at bounding box center [442, 189] width 67 height 12
click at [418, 195] on span "CARBOPOMP EC10NL 4x10" at bounding box center [442, 189] width 67 height 12
drag, startPoint x: 403, startPoint y: 208, endPoint x: 472, endPoint y: 210, distance: 68.6
click at [472, 204] on tr "Шланг паливний МБС для бензинових та дизельних паливних систем автомобілів та с…" at bounding box center [411, 189] width 623 height 31
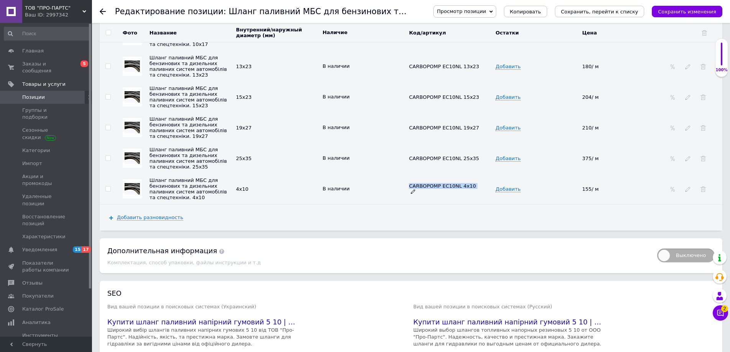
copy tr "CARBOPOMP EC10NL 4x10 Добавить"
click at [146, 221] on span "Добавить разновидность" at bounding box center [150, 218] width 66 height 6
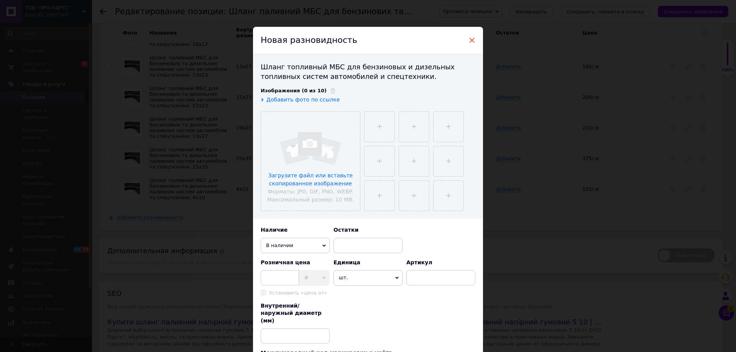
click at [471, 42] on span "×" at bounding box center [471, 40] width 7 height 13
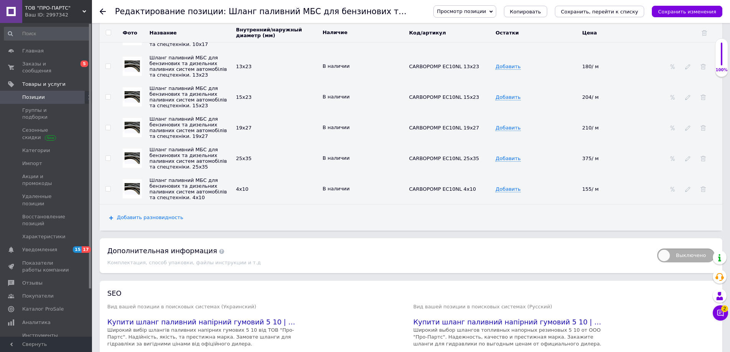
click at [161, 221] on span "Добавить разновидность" at bounding box center [150, 218] width 66 height 6
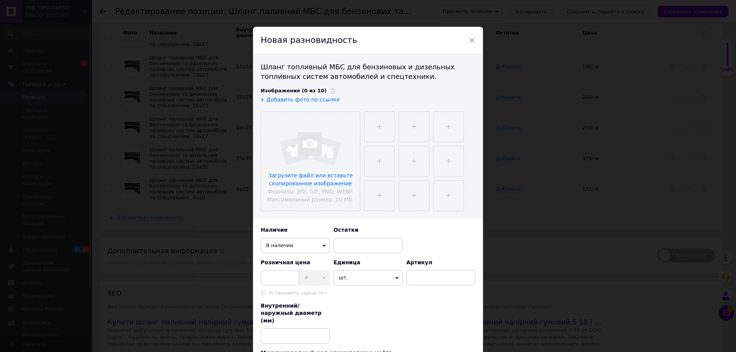
click at [198, 231] on div "× Новая разновидность Шланг топливный МБС для бензиновых и дизельных топливных …" at bounding box center [368, 176] width 736 height 352
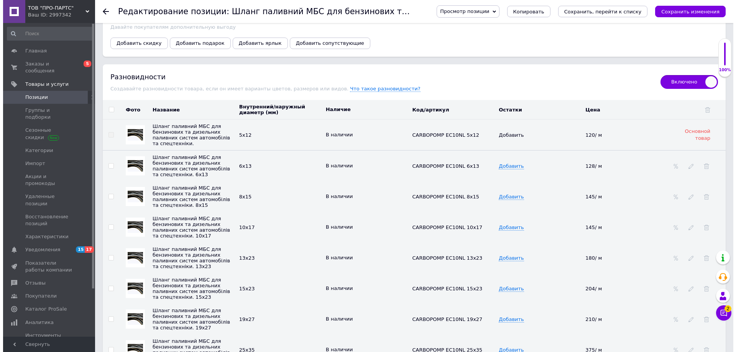
scroll to position [1111, 0]
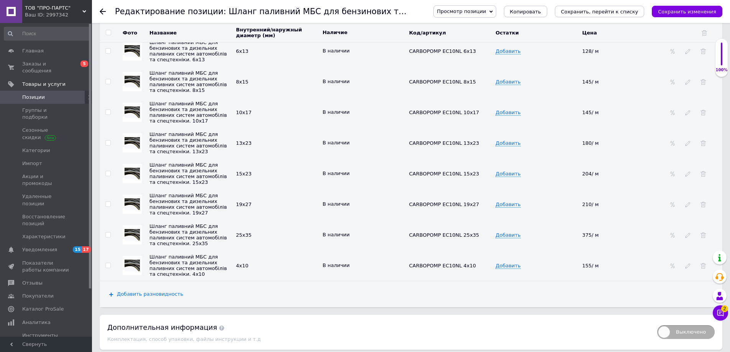
click at [139, 297] on span "Добавить разновидность" at bounding box center [150, 294] width 66 height 6
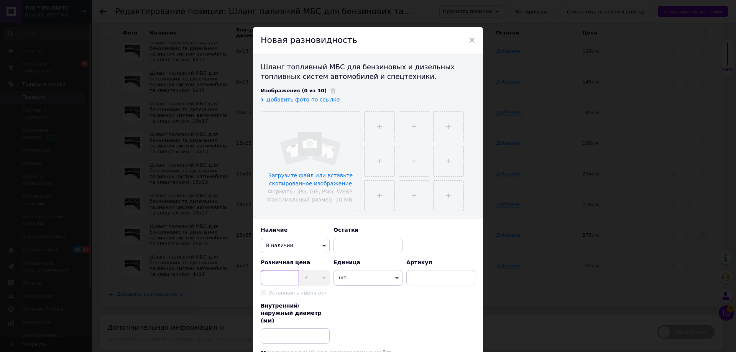
click at [278, 279] on input at bounding box center [280, 277] width 38 height 15
type input "130"
click at [383, 276] on span "шт." at bounding box center [367, 277] width 69 height 15
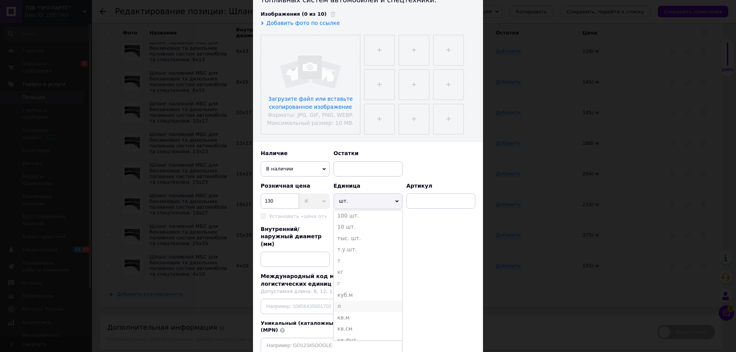
scroll to position [38, 0]
click at [344, 323] on li "м" at bounding box center [367, 324] width 69 height 11
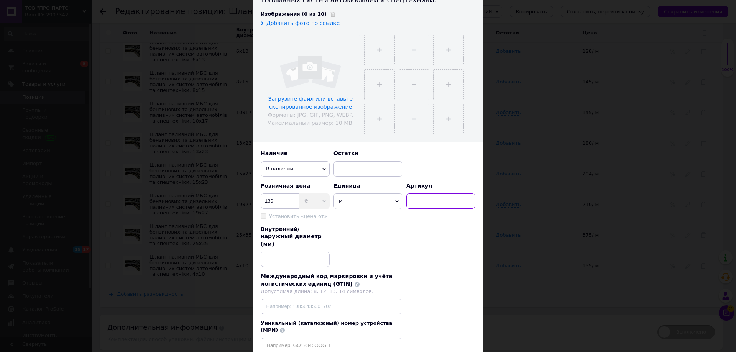
paste input "CARBOPOMP EC10NL 4x10"
type input "CARBOPOMP EC10NL 7x13"
click at [282, 255] on input at bounding box center [295, 259] width 69 height 15
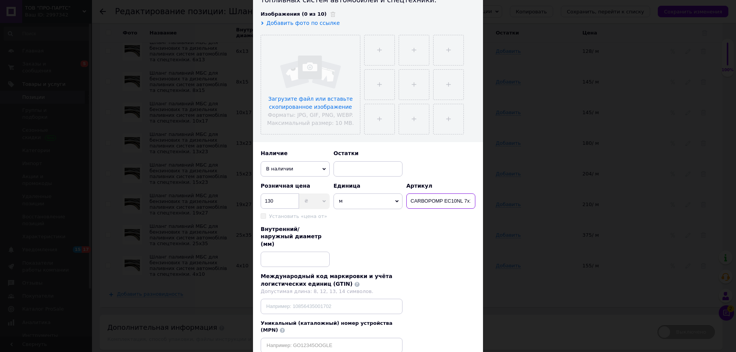
click at [450, 199] on input "CARBOPOMP EC10NL 7x13" at bounding box center [440, 201] width 69 height 15
click at [273, 255] on input at bounding box center [295, 259] width 69 height 15
type input "7x13"
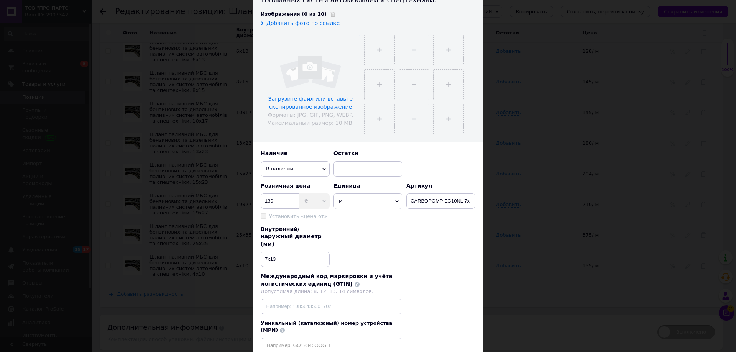
click at [320, 85] on input "file" at bounding box center [310, 84] width 99 height 99
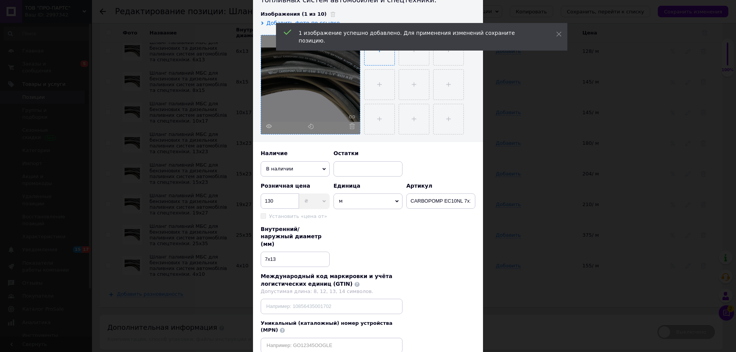
click at [382, 53] on input "file" at bounding box center [379, 50] width 30 height 30
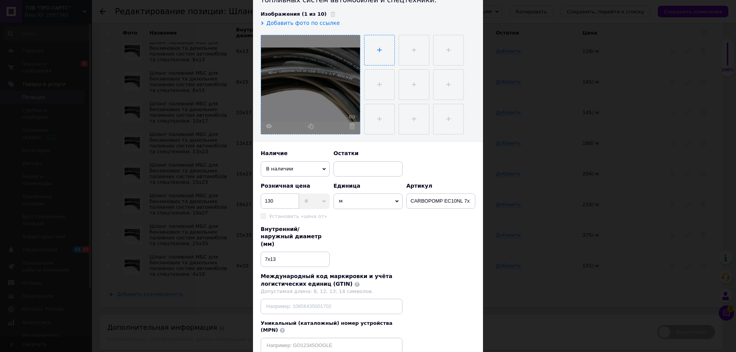
type input "C:\fakepath\Шланг бензиновый на автомобили.jpeg"
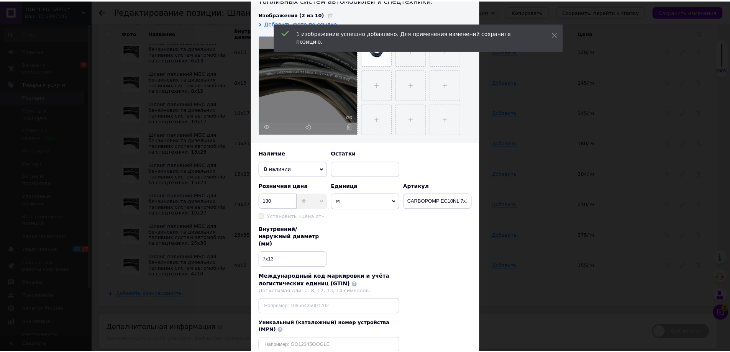
scroll to position [121, 0]
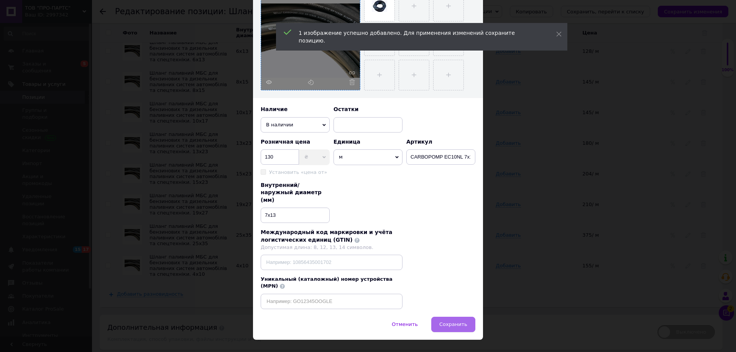
click at [450, 322] on span "Сохранить" at bounding box center [453, 325] width 28 height 6
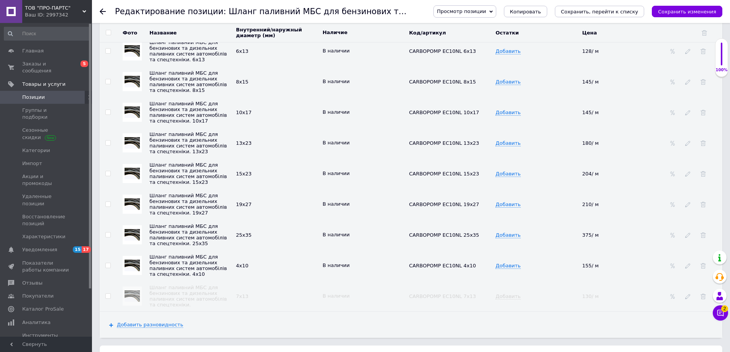
scroll to position [1188, 0]
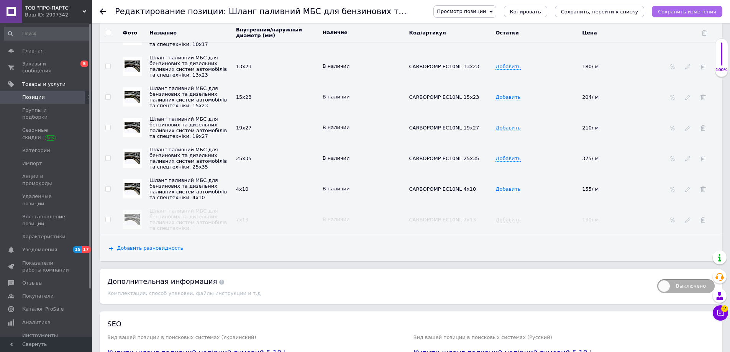
click at [683, 15] on icon "Сохранить изменения" at bounding box center [687, 12] width 58 height 6
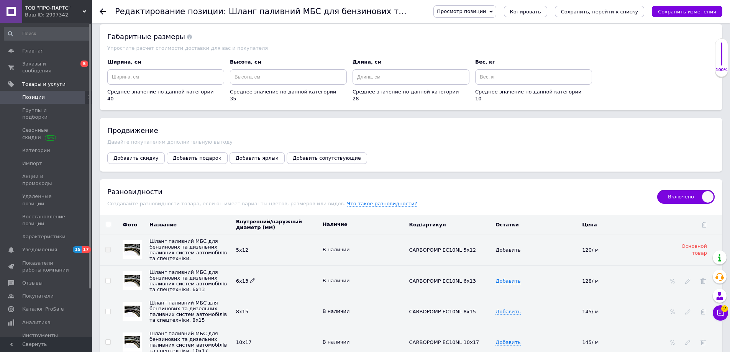
scroll to position [651, 0]
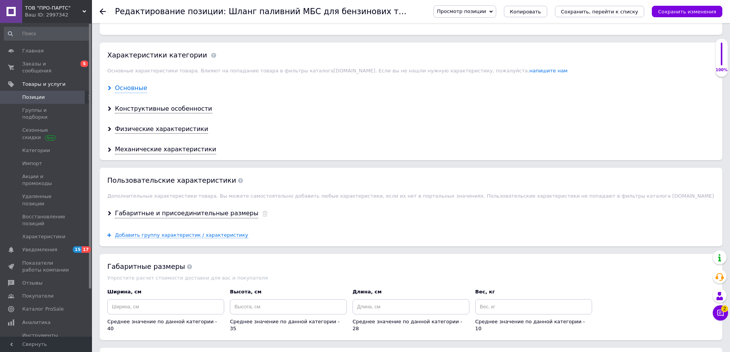
click at [131, 89] on div "Основные" at bounding box center [131, 88] width 32 height 9
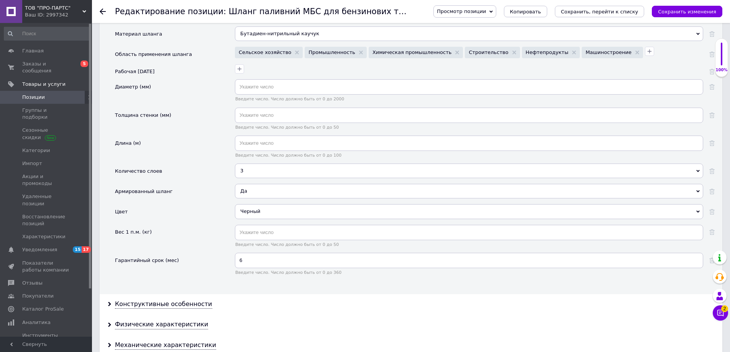
scroll to position [843, 0]
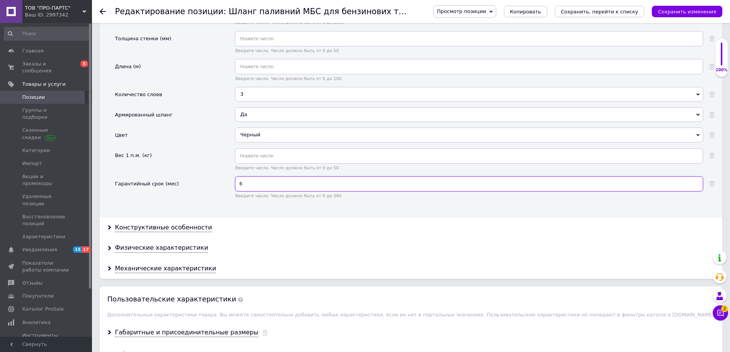
drag, startPoint x: 246, startPoint y: 184, endPoint x: 223, endPoint y: 183, distance: 23.0
click at [223, 183] on div "Гарантийный срок (мес) 6 Введите число. Число должно быть от 0 до 360" at bounding box center [415, 190] width 600 height 28
click at [219, 180] on div "Гарантийный срок (мес)" at bounding box center [175, 190] width 120 height 28
click at [141, 230] on div "Конструктивные особенности" at bounding box center [163, 227] width 97 height 9
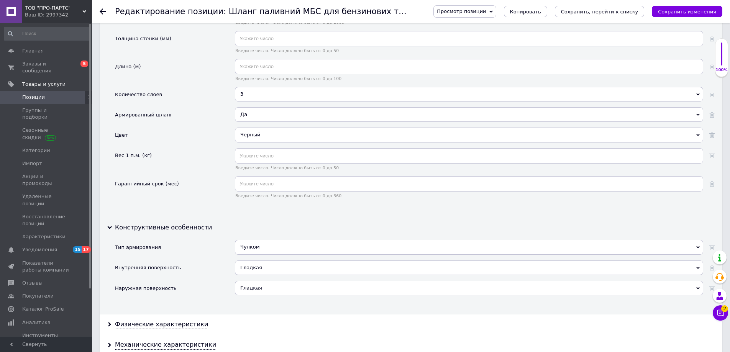
scroll to position [958, 0]
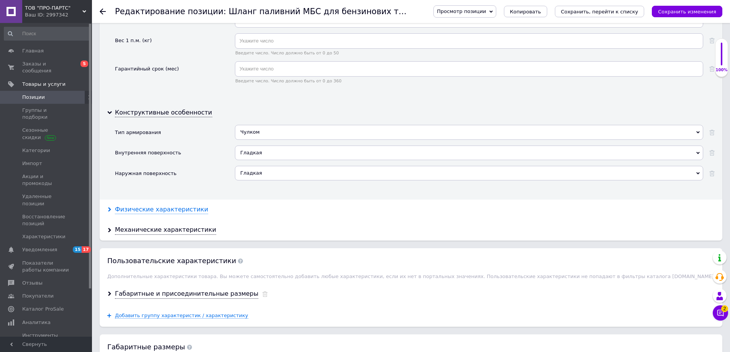
click at [129, 206] on div "Физические характеристики" at bounding box center [161, 209] width 93 height 9
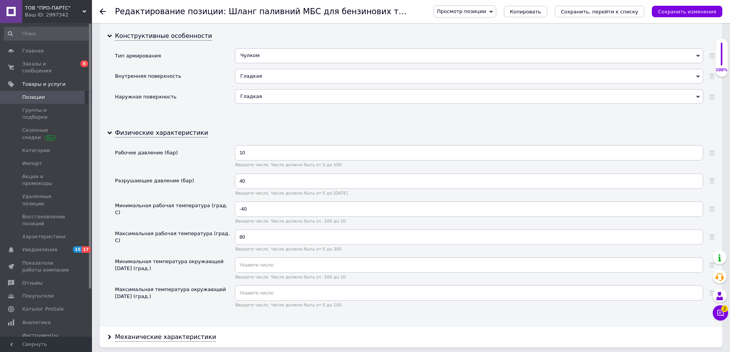
scroll to position [1150, 0]
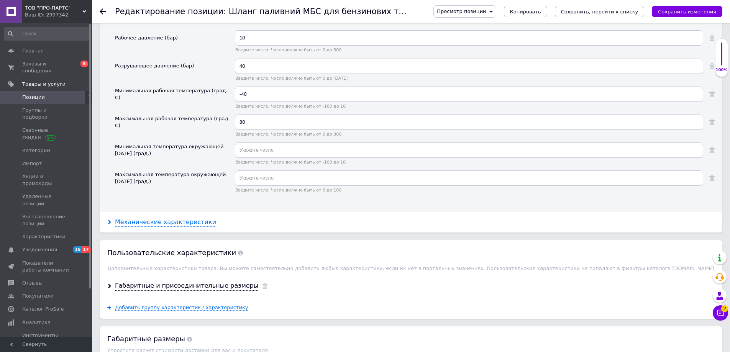
click at [171, 220] on div "Механические характеристики" at bounding box center [165, 222] width 101 height 9
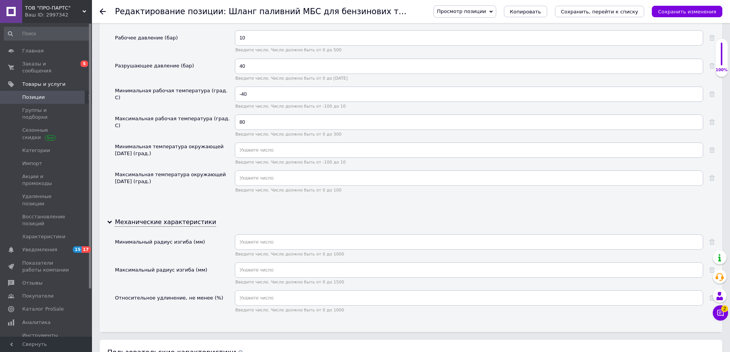
scroll to position [1303, 0]
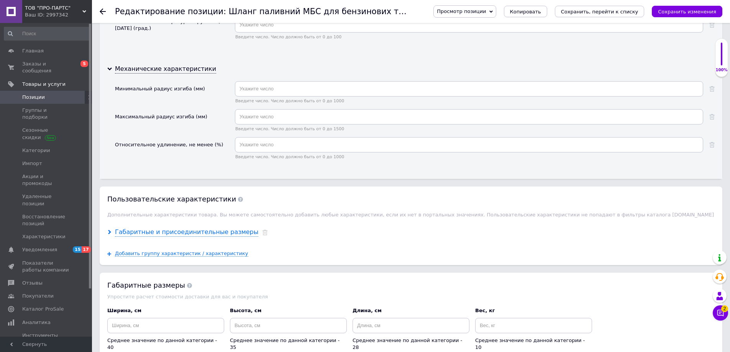
click at [188, 232] on div "Габаритные и присоединительные размеры" at bounding box center [186, 232] width 143 height 9
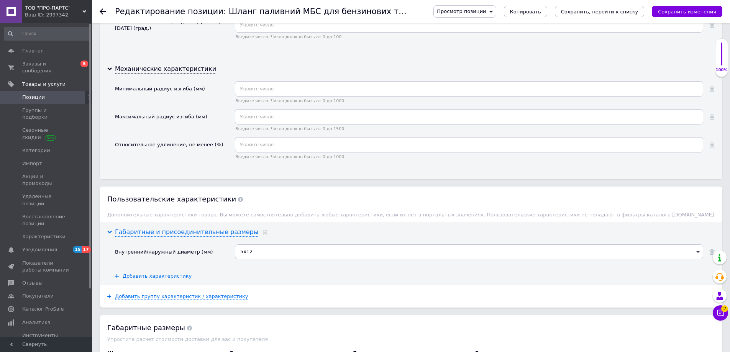
click at [188, 232] on div "Габаритные и присоединительные размеры" at bounding box center [186, 232] width 143 height 9
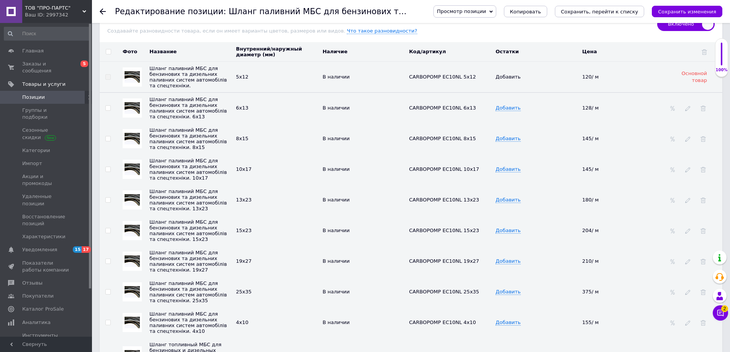
scroll to position [1533, 0]
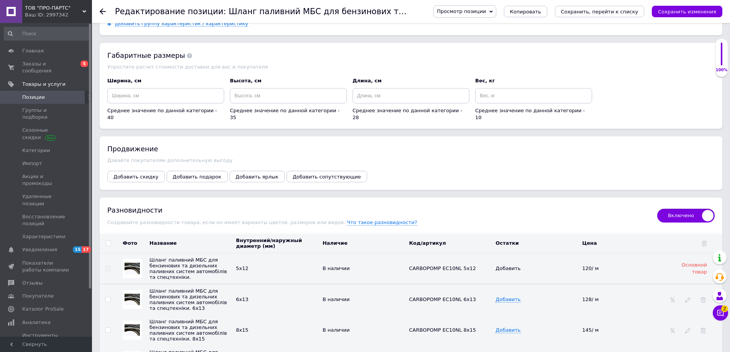
click at [110, 241] on input "checkbox" at bounding box center [108, 243] width 5 height 5
checkbox input "true"
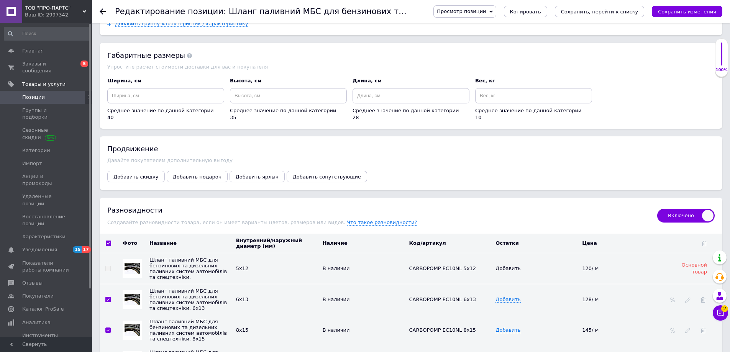
checkbox input "true"
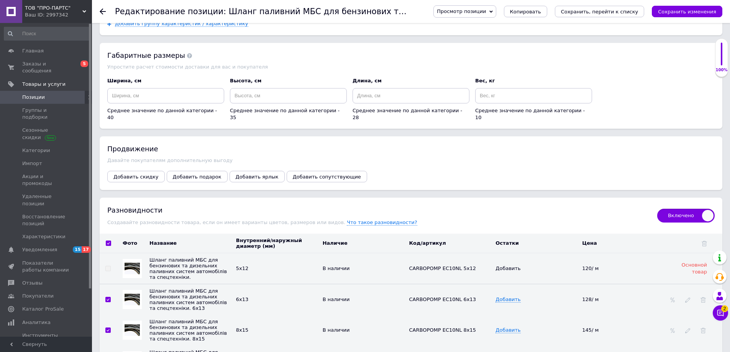
checkbox input "true"
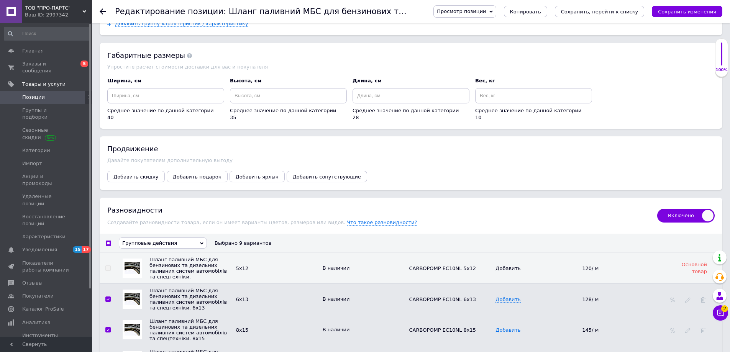
click at [204, 238] on span "Групповые действия" at bounding box center [163, 243] width 88 height 11
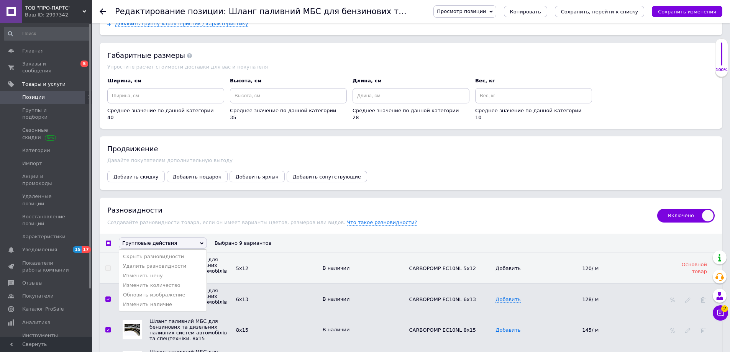
click at [110, 241] on input "checkbox" at bounding box center [108, 243] width 5 height 5
checkbox input "false"
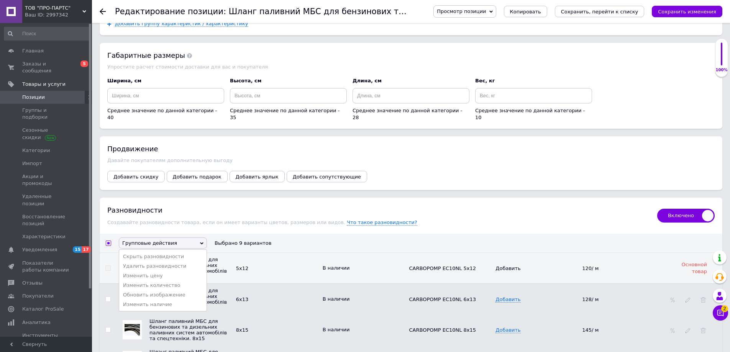
checkbox input "false"
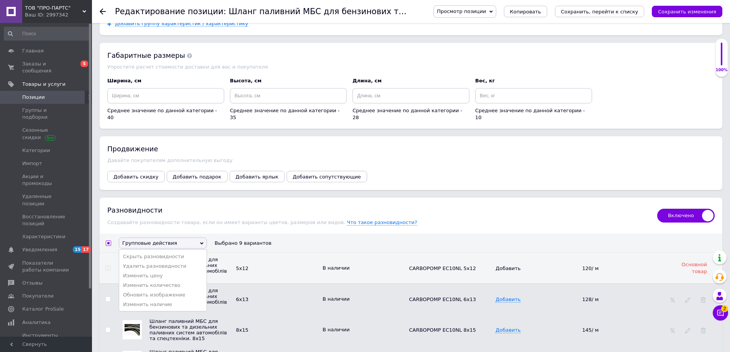
checkbox input "false"
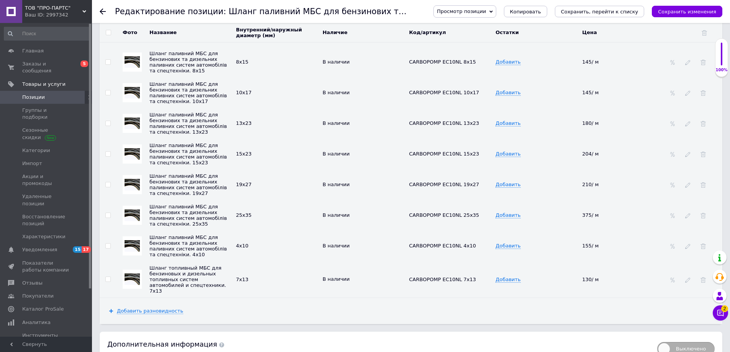
scroll to position [1878, 0]
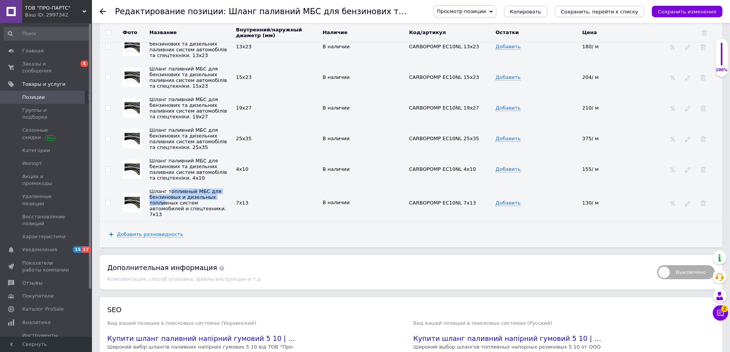
drag, startPoint x: 164, startPoint y: 227, endPoint x: 168, endPoint y: 208, distance: 19.3
click at [168, 208] on td "Шланг топливный МБС для бензиновых и дизельных топливных систем автомобилей и с…" at bounding box center [191, 203] width 87 height 36
click at [256, 248] on div "Добавить разновидность" at bounding box center [411, 234] width 623 height 26
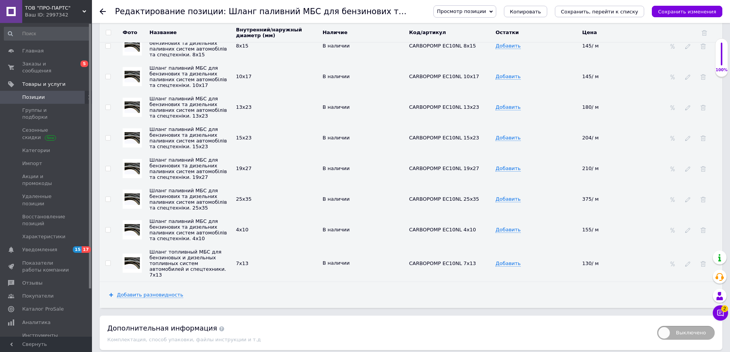
scroll to position [1702, 0]
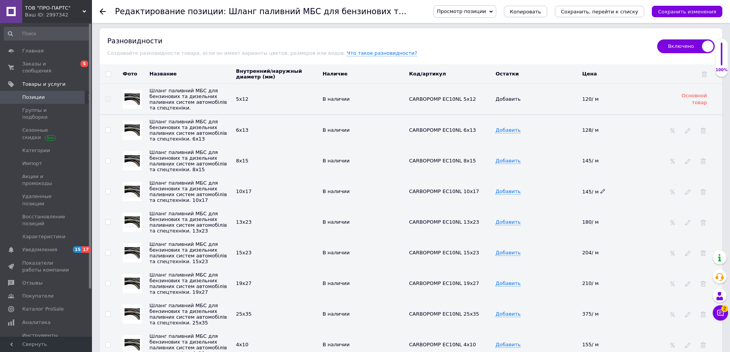
click at [602, 194] on use at bounding box center [602, 191] width 4 height 4
drag, startPoint x: 597, startPoint y: 195, endPoint x: 561, endPoint y: 194, distance: 36.4
click at [563, 194] on tr "Шланг паливний МБС для бензинових та дизельних паливних систем автомобілів та с…" at bounding box center [411, 191] width 623 height 31
type input "168"
click at [601, 224] on icon at bounding box center [602, 222] width 5 height 5
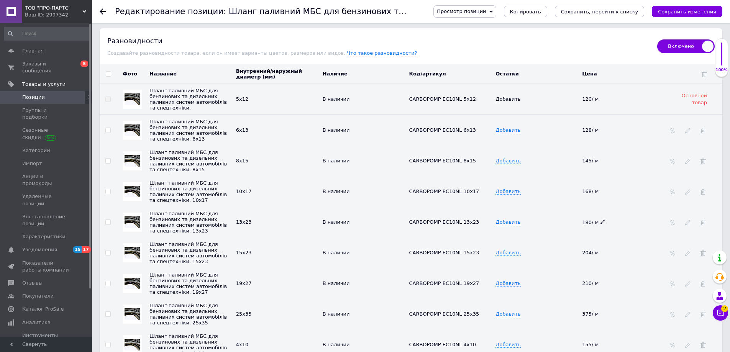
click at [602, 224] on use at bounding box center [602, 222] width 4 height 4
drag, startPoint x: 603, startPoint y: 231, endPoint x: 552, endPoint y: 225, distance: 51.0
click at [559, 226] on tr "Шланг паливний МБС для бензинових та дизельних паливних систем автомобілів та с…" at bounding box center [411, 222] width 623 height 31
type input "205"
click at [564, 250] on td "Добавить" at bounding box center [537, 253] width 87 height 31
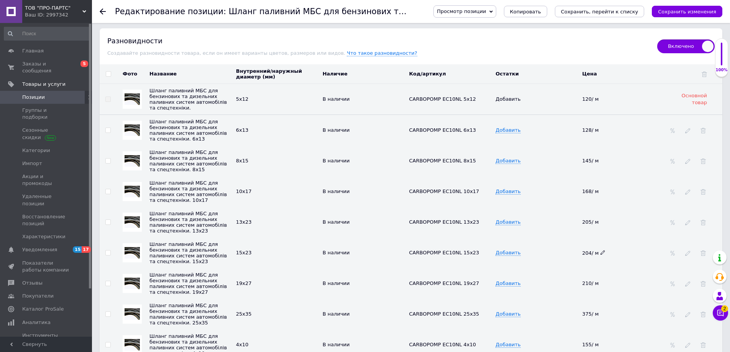
click at [601, 255] on icon at bounding box center [602, 252] width 5 height 5
drag, startPoint x: 607, startPoint y: 262, endPoint x: 567, endPoint y: 263, distance: 40.6
click at [567, 263] on tr "Шланг паливний МБС для бензинових та дизельних паливних систем автомобілів та с…" at bounding box center [411, 253] width 623 height 31
type input "238"
click at [557, 263] on td "Добавить" at bounding box center [537, 253] width 87 height 31
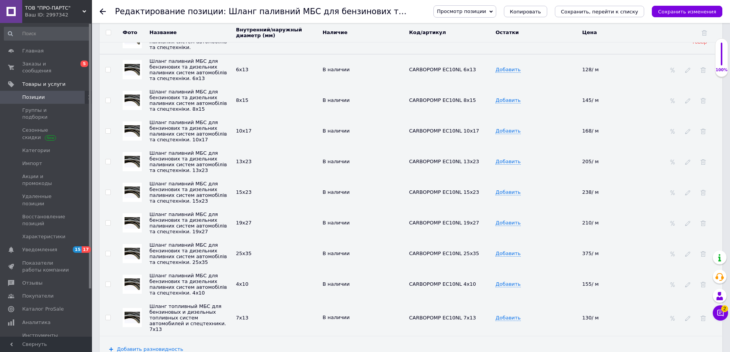
scroll to position [1801, 0]
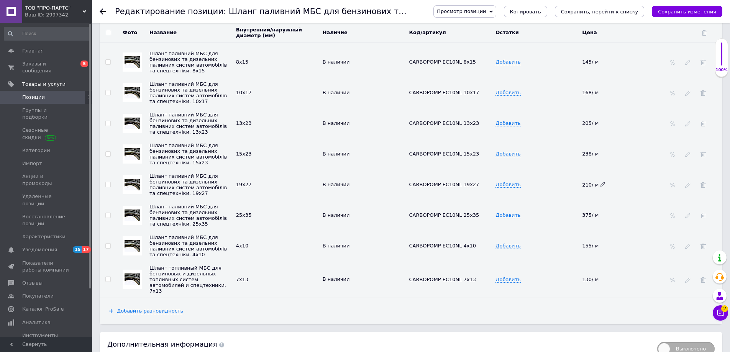
click at [603, 187] on icon at bounding box center [602, 184] width 5 height 5
drag, startPoint x: 598, startPoint y: 197, endPoint x: 569, endPoint y: 197, distance: 28.4
click at [570, 197] on tr "Шланг паливний МБС для бензинових та дизельних паливних систем автомобілів та с…" at bounding box center [411, 184] width 623 height 31
type input "280"
click at [602, 217] on icon at bounding box center [602, 215] width 5 height 5
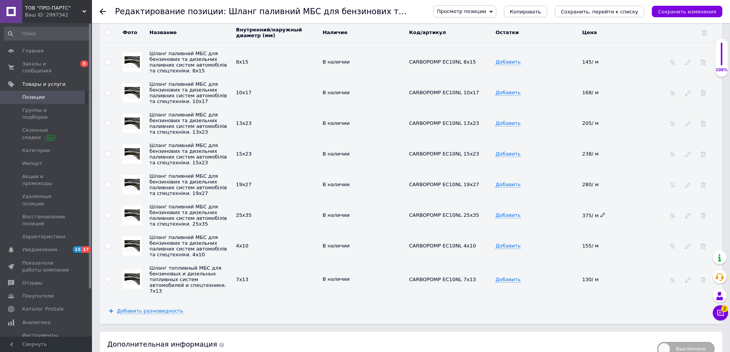
click at [600, 217] on icon at bounding box center [602, 215] width 5 height 5
drag, startPoint x: 600, startPoint y: 232, endPoint x: 562, endPoint y: 229, distance: 38.8
click at [563, 230] on tr "Шланг паливний МБС для бензинових та дизельних паливних систем автомобілів та с…" at bounding box center [411, 215] width 623 height 31
type input "410"
click at [559, 217] on td "Добавить" at bounding box center [537, 215] width 87 height 31
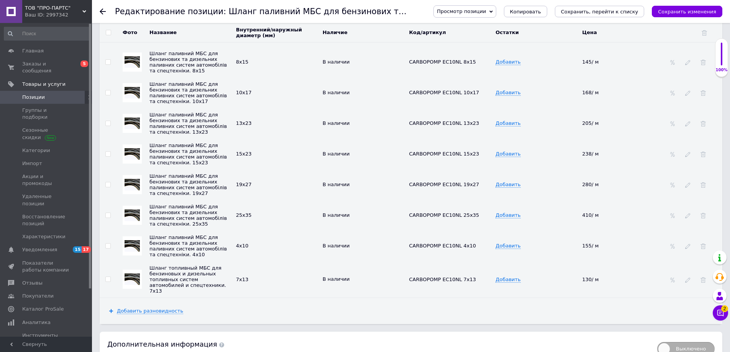
click at [556, 231] on td "Добавить" at bounding box center [537, 215] width 87 height 31
click at [564, 200] on td "Добавить" at bounding box center [537, 184] width 87 height 31
click at [638, 200] on td "280/ м" at bounding box center [623, 184] width 87 height 31
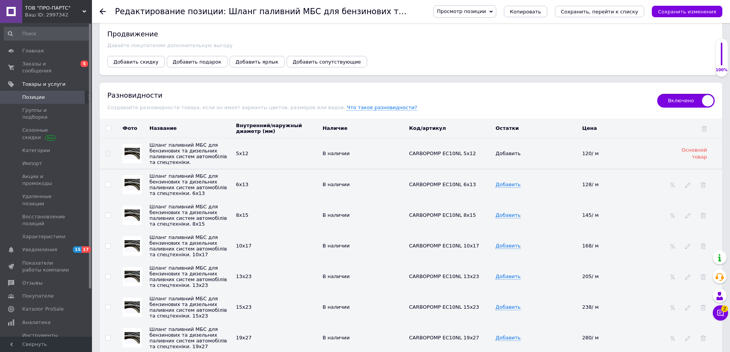
scroll to position [1763, 0]
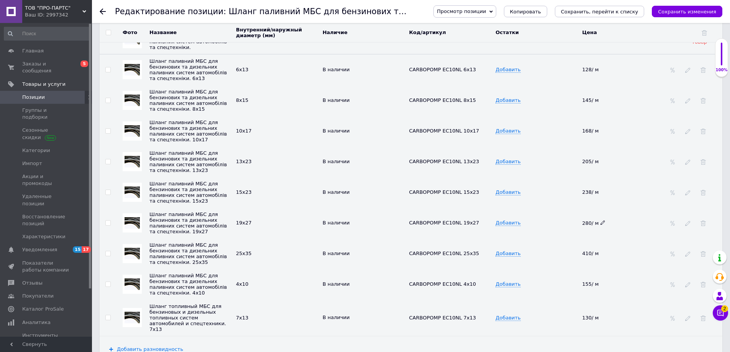
click at [604, 226] on div "280/ м" at bounding box center [620, 223] width 77 height 6
click at [602, 225] on use at bounding box center [602, 223] width 4 height 4
drag, startPoint x: 600, startPoint y: 235, endPoint x: 567, endPoint y: 232, distance: 33.9
click at [568, 232] on tr "Шланг паливний МБС для бензинових та дизельних паливних систем автомобілів та с…" at bounding box center [411, 223] width 623 height 31
type input "265"
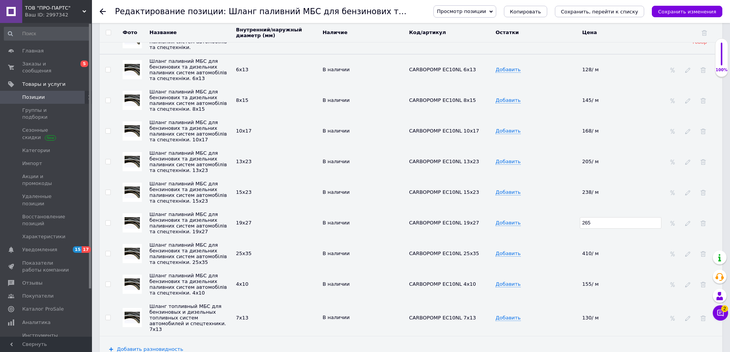
click at [581, 254] on tbody "Шланг паливний МБС для бензинових та дизельних паливних систем автомобілів та с…" at bounding box center [411, 179] width 623 height 313
click at [602, 256] on icon at bounding box center [602, 253] width 5 height 5
type input "420"
click at [562, 264] on td "Добавить" at bounding box center [537, 253] width 87 height 31
click at [602, 256] on icon at bounding box center [602, 253] width 5 height 5
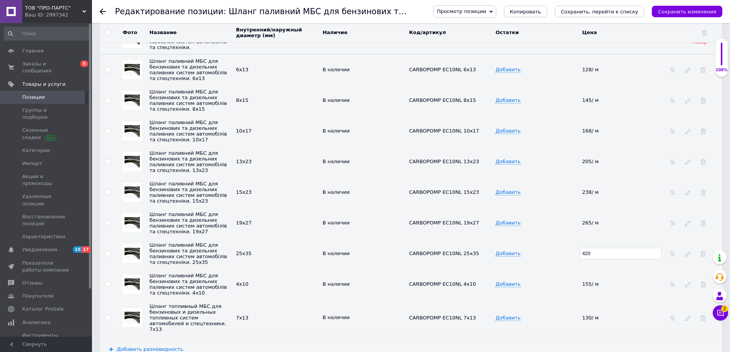
drag, startPoint x: 602, startPoint y: 270, endPoint x: 578, endPoint y: 269, distance: 24.5
click at [578, 269] on tr "Шланг паливний МБС для бензинових та дизельних паливних систем автомобілів та с…" at bounding box center [411, 253] width 623 height 31
type input "410"
click at [560, 256] on td "Добавить" at bounding box center [537, 253] width 87 height 31
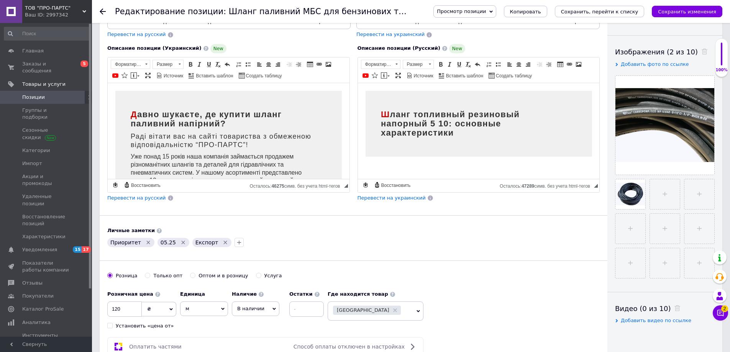
scroll to position [153, 0]
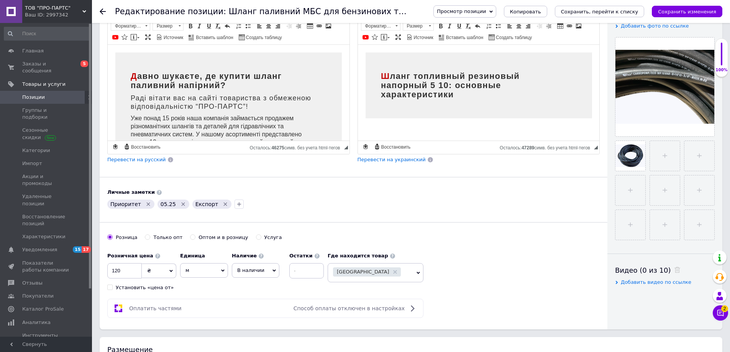
click at [181, 204] on icon "Удалить метку" at bounding box center [182, 203] width 3 height 3
click at [146, 203] on icon "Удалить метку" at bounding box center [147, 203] width 3 height 3
click at [152, 204] on icon "button" at bounding box center [154, 204] width 4 height 4
click at [178, 199] on div "Експорт   01.24 01.25 03.24 03.24 42.5 03.24 45.5 05.23 05.25 06.24 (44) 06.25 …" at bounding box center [353, 204] width 495 height 12
click at [138, 203] on icon "Удалить метку" at bounding box center [141, 204] width 6 height 6
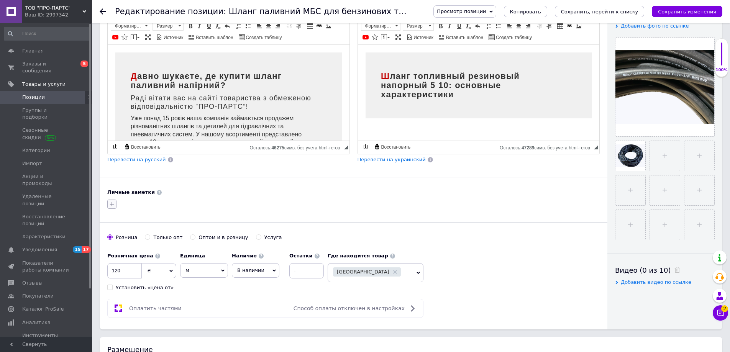
click at [112, 205] on icon "button" at bounding box center [112, 204] width 4 height 4
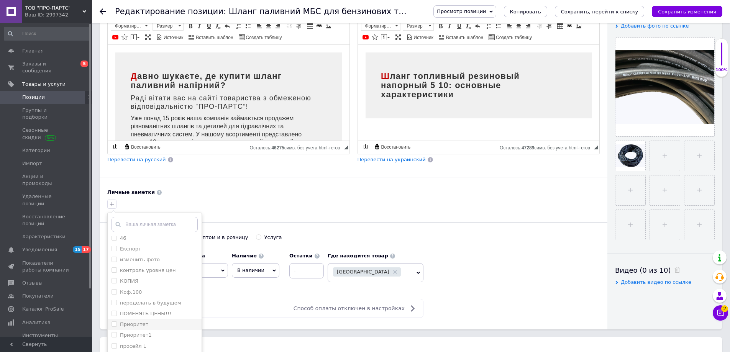
scroll to position [252, 0]
click at [113, 302] on input "Приоритет" at bounding box center [114, 301] width 5 height 5
checkbox input "true"
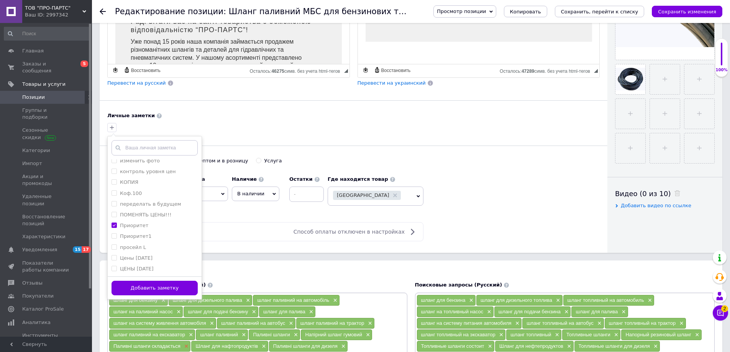
scroll to position [268, 0]
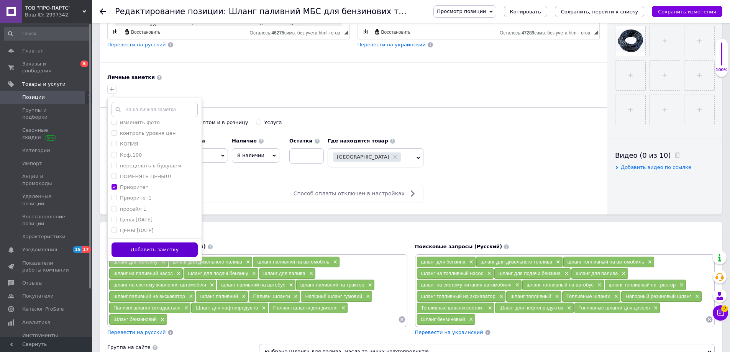
click at [152, 247] on button "Добавить заметку" at bounding box center [155, 250] width 86 height 15
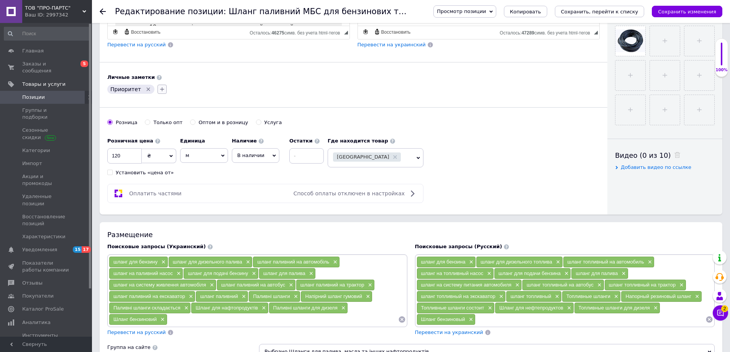
click at [159, 87] on icon "button" at bounding box center [162, 89] width 6 height 6
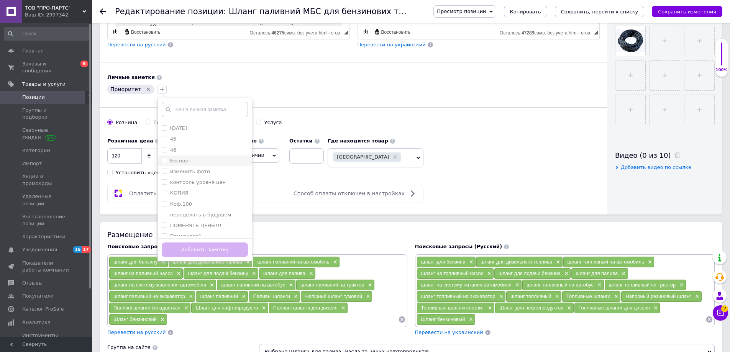
scroll to position [165, 0]
click at [162, 136] on input "10.25" at bounding box center [164, 133] width 5 height 5
checkbox input "true"
click at [162, 221] on input "контроль уровня цен" at bounding box center [164, 220] width 5 height 5
checkbox input "true"
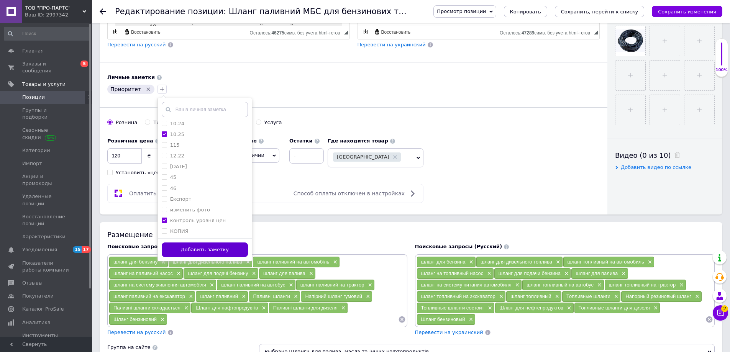
click at [192, 249] on button "Добавить заметку" at bounding box center [205, 250] width 86 height 15
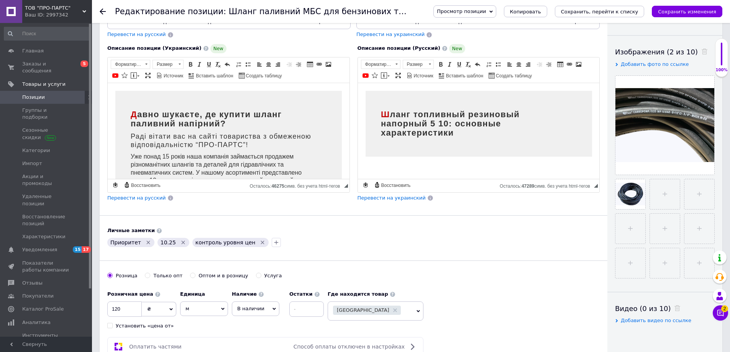
scroll to position [0, 0]
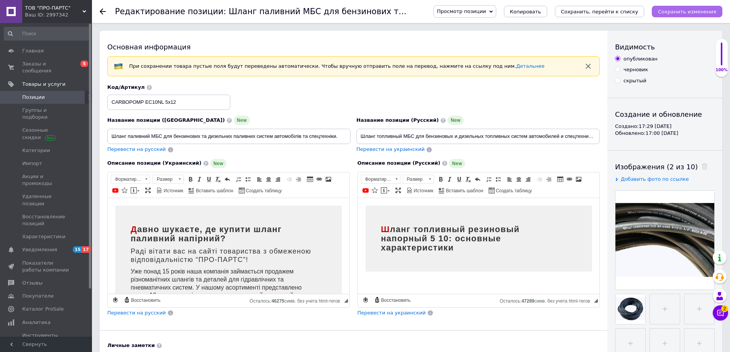
click at [684, 13] on icon "Сохранить изменения" at bounding box center [687, 12] width 58 height 6
click at [126, 137] on input "Шланг паливний МБС для бензинових та дизельних паливних систем автомобілів та с…" at bounding box center [228, 136] width 243 height 15
click at [149, 138] on input "Шланг паливний МБС для бензинових та дизельних паливних систем автомобілів та с…" at bounding box center [228, 136] width 243 height 15
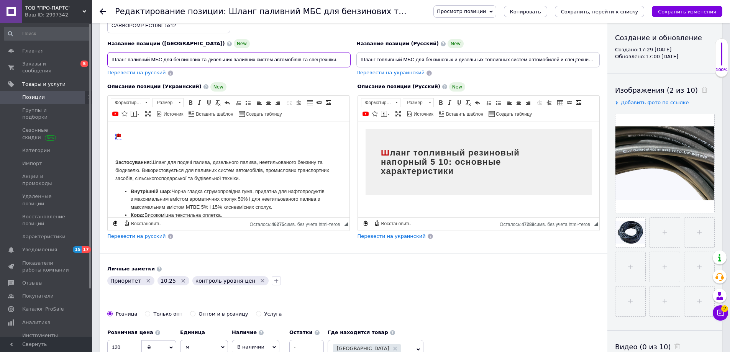
scroll to position [1380, 0]
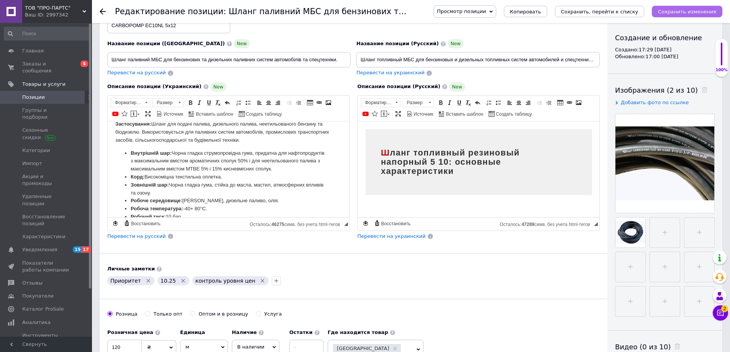
click at [701, 11] on icon "Сохранить изменения" at bounding box center [687, 12] width 58 height 6
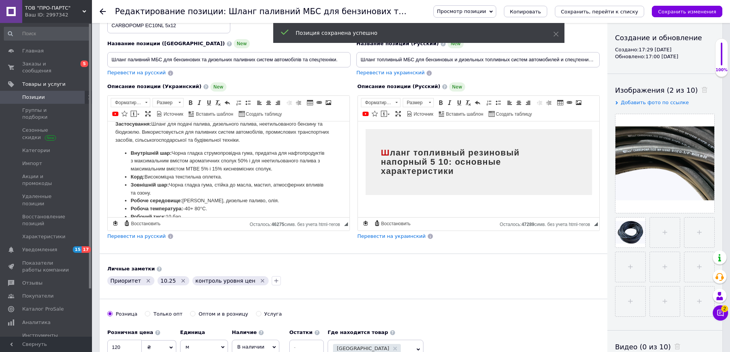
click at [105, 12] on icon at bounding box center [103, 11] width 6 height 6
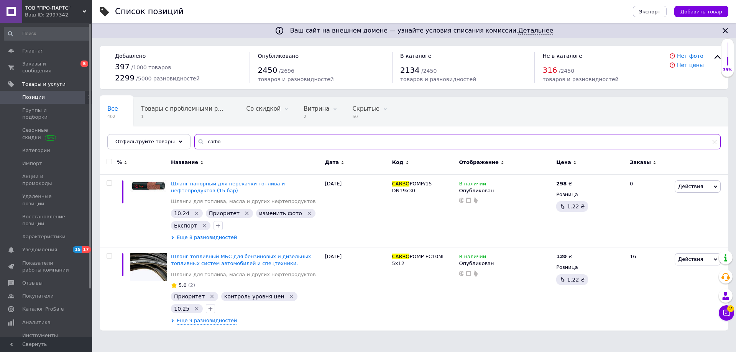
drag, startPoint x: 222, startPoint y: 143, endPoint x: 194, endPoint y: 139, distance: 28.2
click at [194, 139] on div "carbo" at bounding box center [457, 141] width 526 height 15
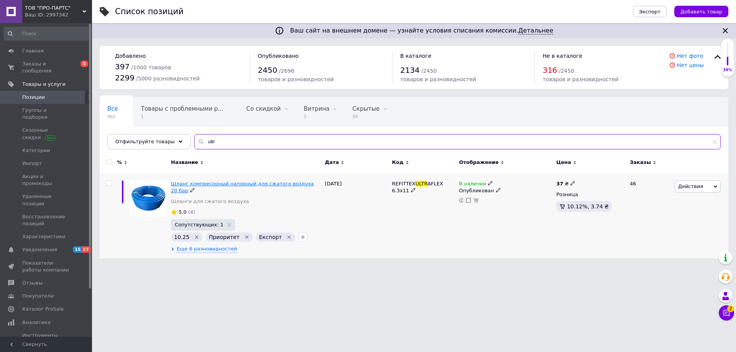
type input "ultr"
click at [232, 186] on span "Шланг компресорный напорный для сжатого воздуха 20 бар" at bounding box center [242, 187] width 143 height 13
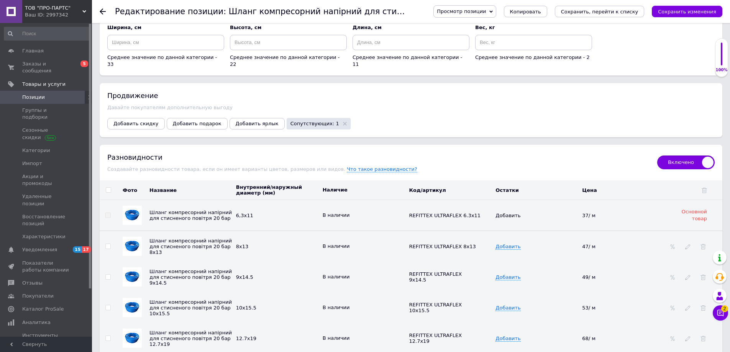
scroll to position [920, 0]
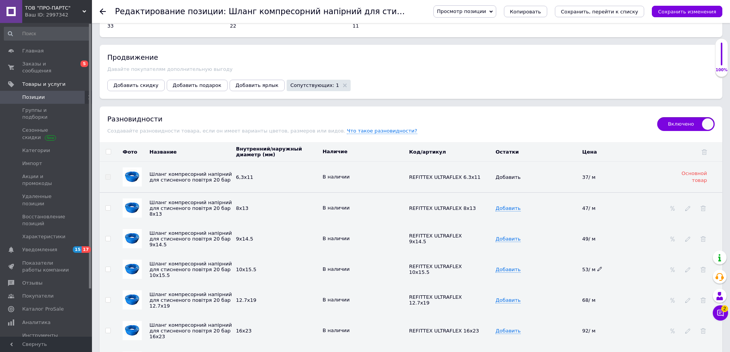
click at [599, 267] on icon at bounding box center [599, 269] width 5 height 5
drag, startPoint x: 599, startPoint y: 265, endPoint x: 567, endPoint y: 261, distance: 32.0
click at [571, 264] on tr "Шланг компресорний напірний для стисненого повітря 20 бар 10х15.5 10х15.5 В нал…" at bounding box center [411, 269] width 623 height 31
type input "52"
click at [561, 261] on td "Добавить" at bounding box center [537, 269] width 87 height 31
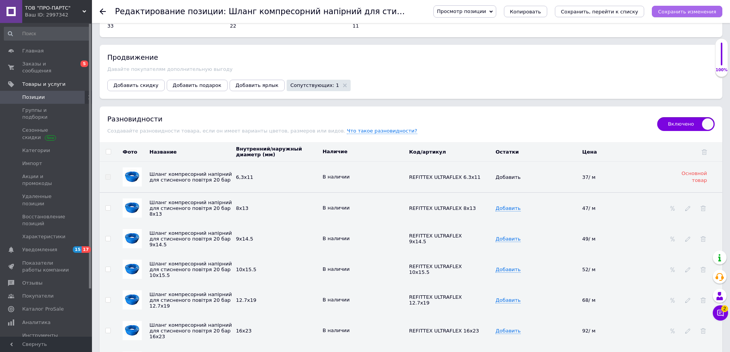
click at [691, 12] on icon "Сохранить изменения" at bounding box center [687, 12] width 58 height 6
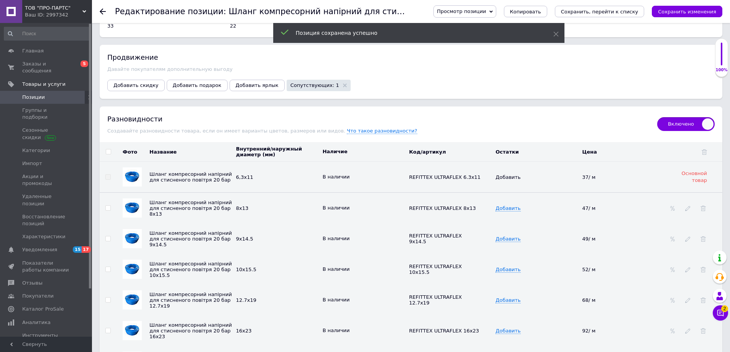
click at [102, 11] on use at bounding box center [103, 11] width 6 height 6
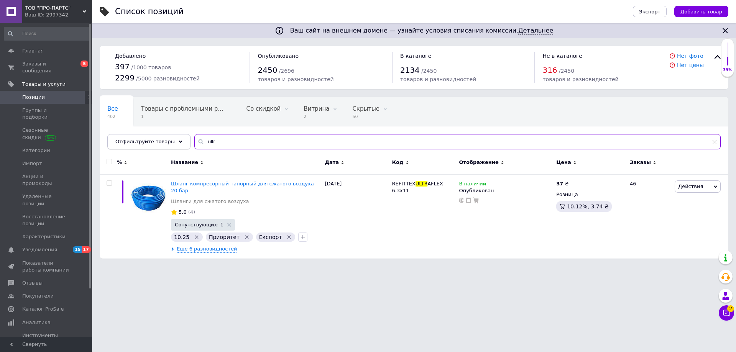
click at [181, 138] on div "Отфильтруйте товары ultr" at bounding box center [413, 141] width 613 height 15
